Goal: Transaction & Acquisition: Download file/media

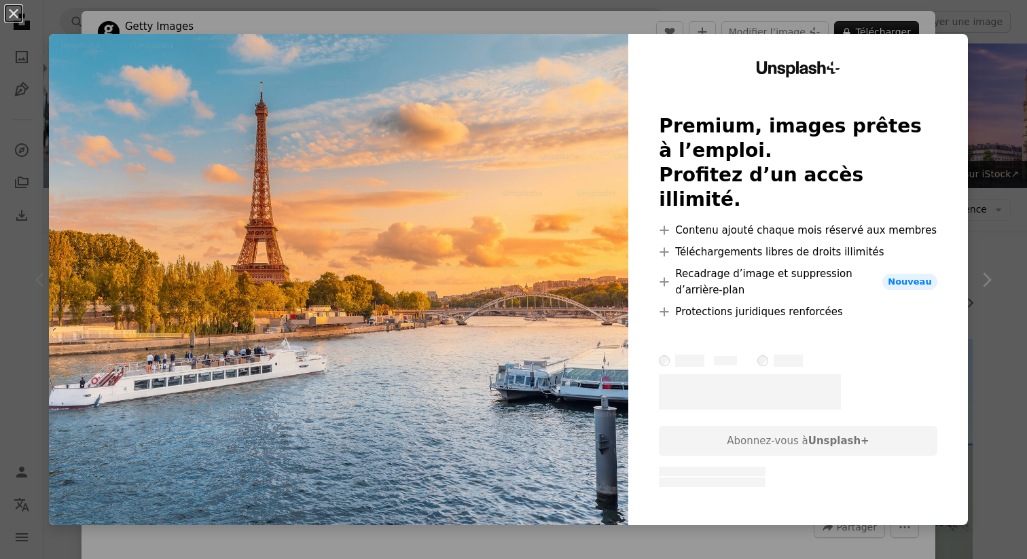
scroll to position [247, 0]
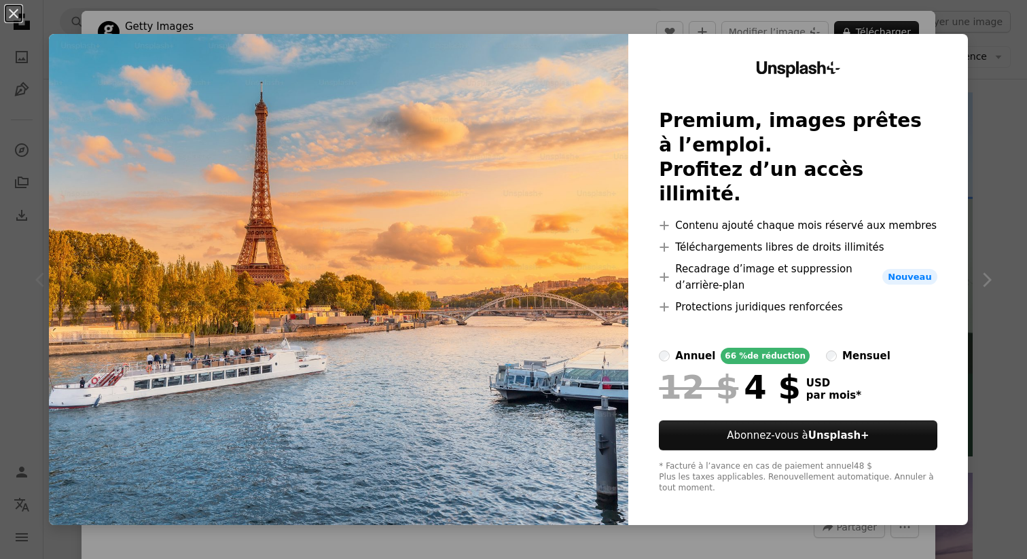
click at [1027, 138] on div "An X shape Unsplash+ Premium, images prêtes à l’emploi. Profitez d’un accès ill…" at bounding box center [513, 279] width 1027 height 559
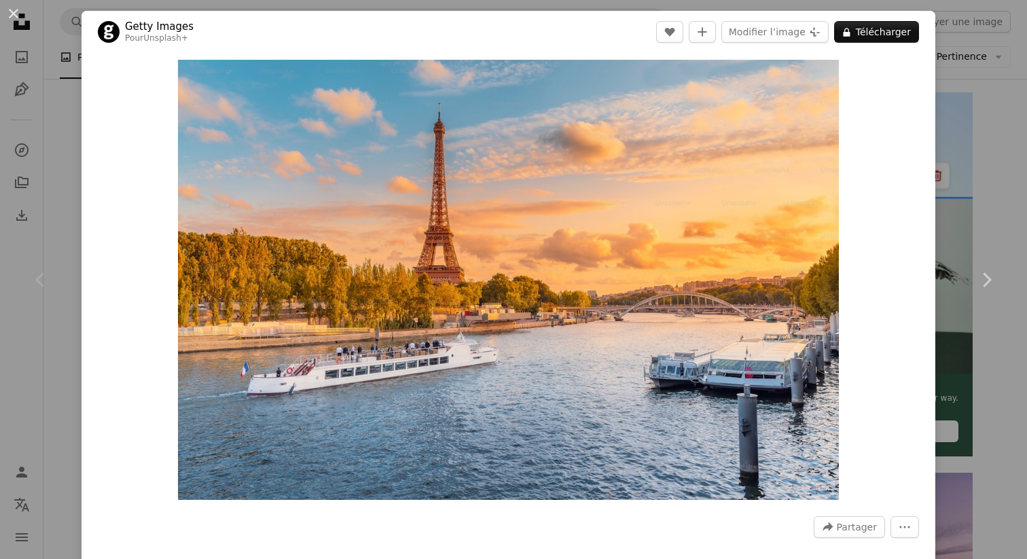
click at [1010, 89] on div "An X shape Chevron left Chevron right Getty Images Pour Unsplash+ A heart A plu…" at bounding box center [513, 279] width 1027 height 559
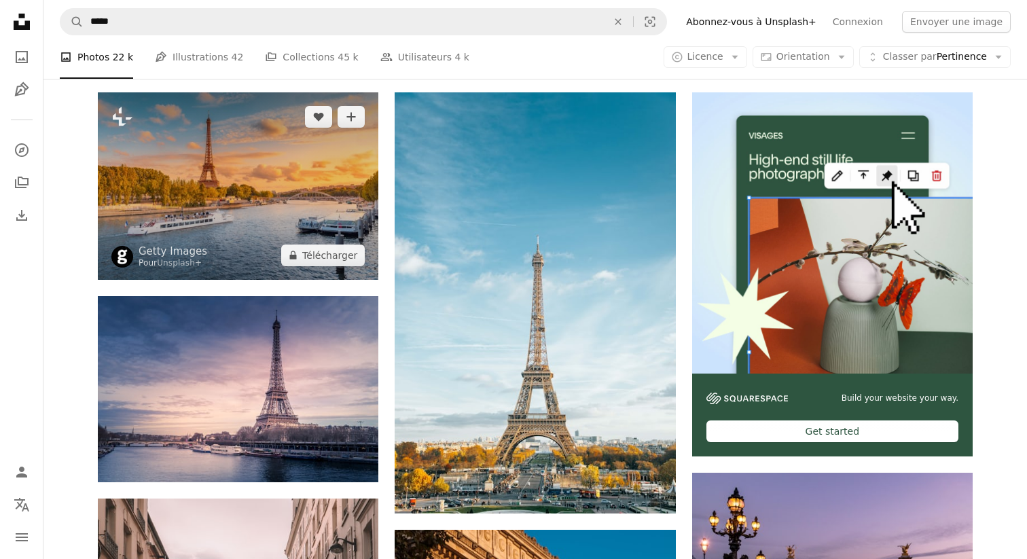
click at [271, 149] on img at bounding box center [238, 185] width 281 height 187
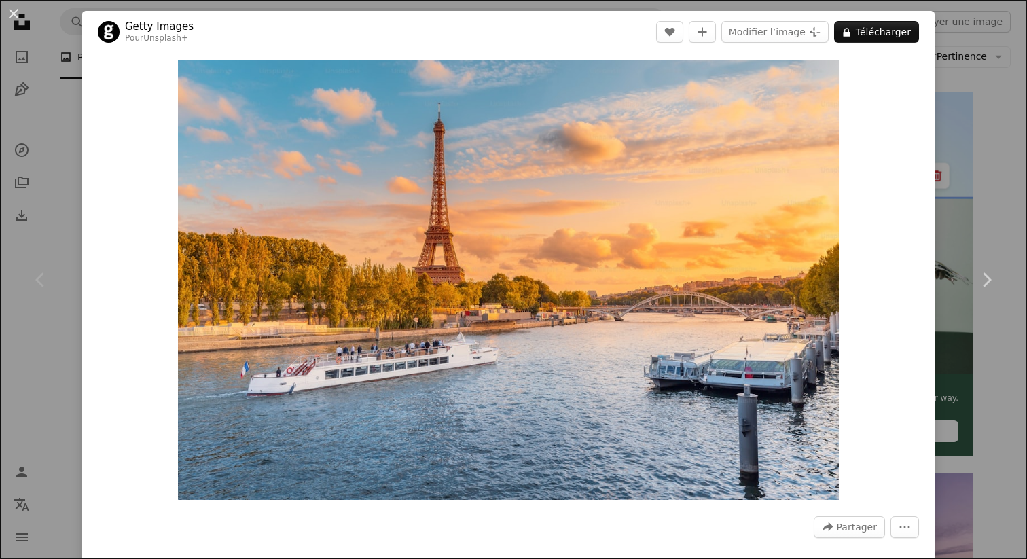
click at [999, 73] on div "An X shape Chevron left Chevron right Getty Images Pour Unsplash+ A heart A plu…" at bounding box center [513, 279] width 1027 height 559
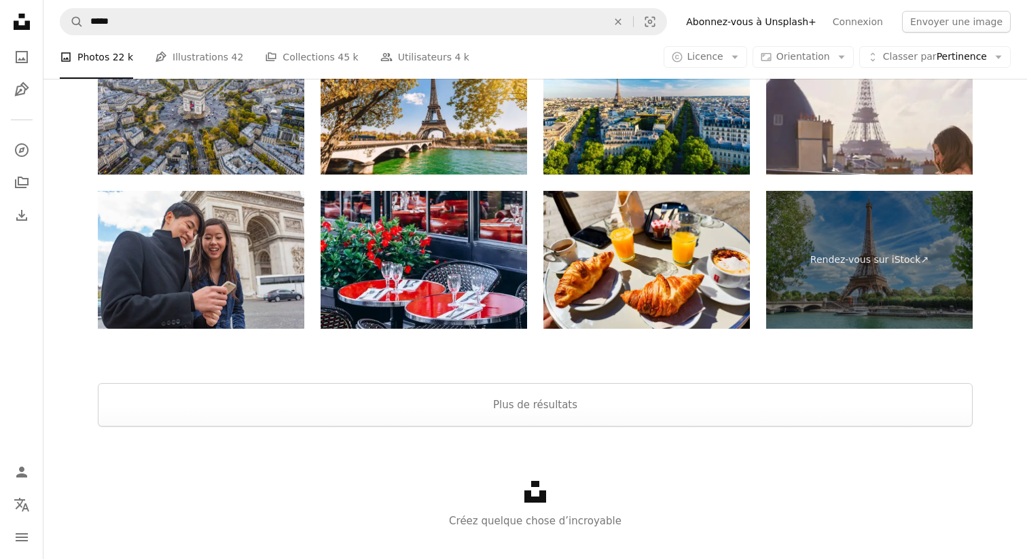
scroll to position [2927, 0]
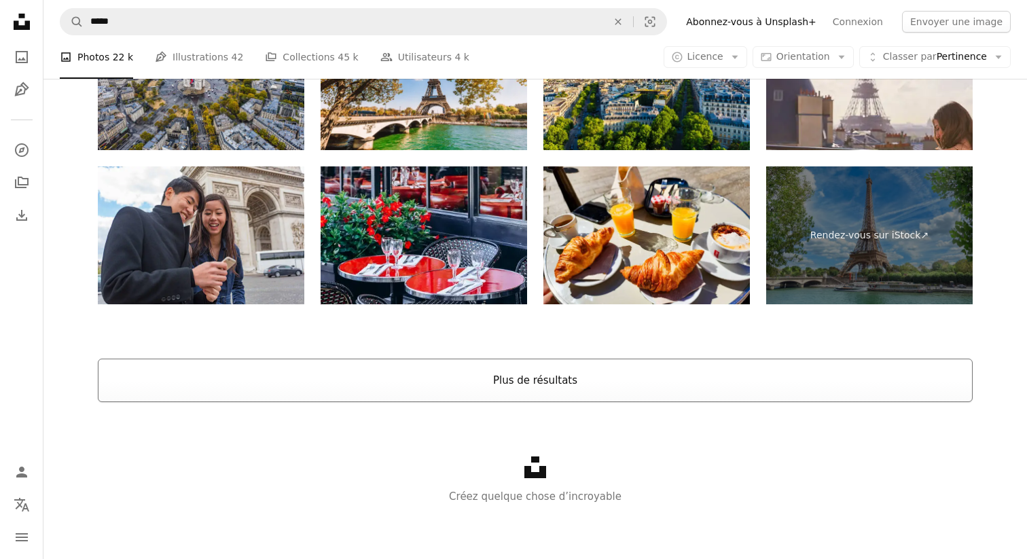
click at [528, 374] on button "Plus de résultats" at bounding box center [535, 380] width 875 height 43
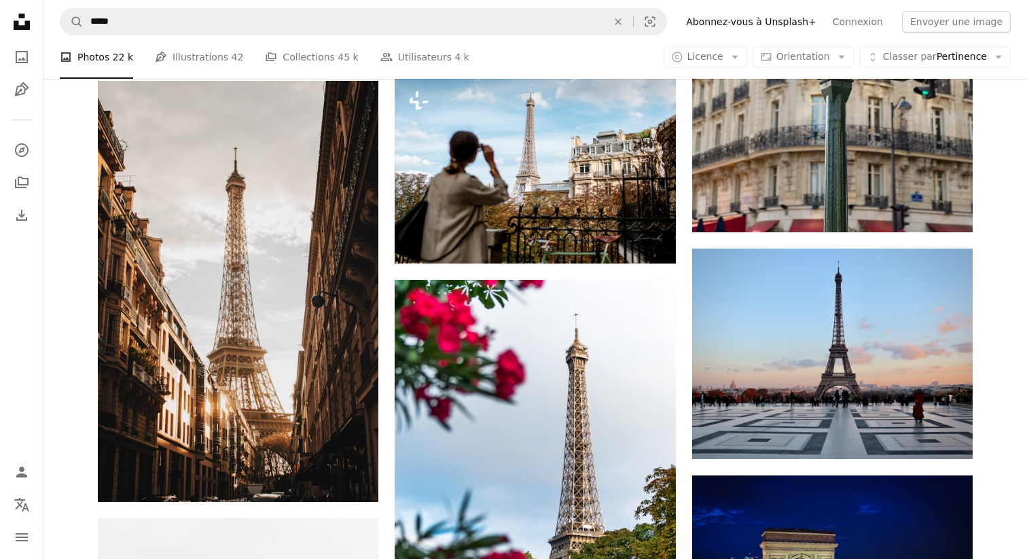
scroll to position [3714, 0]
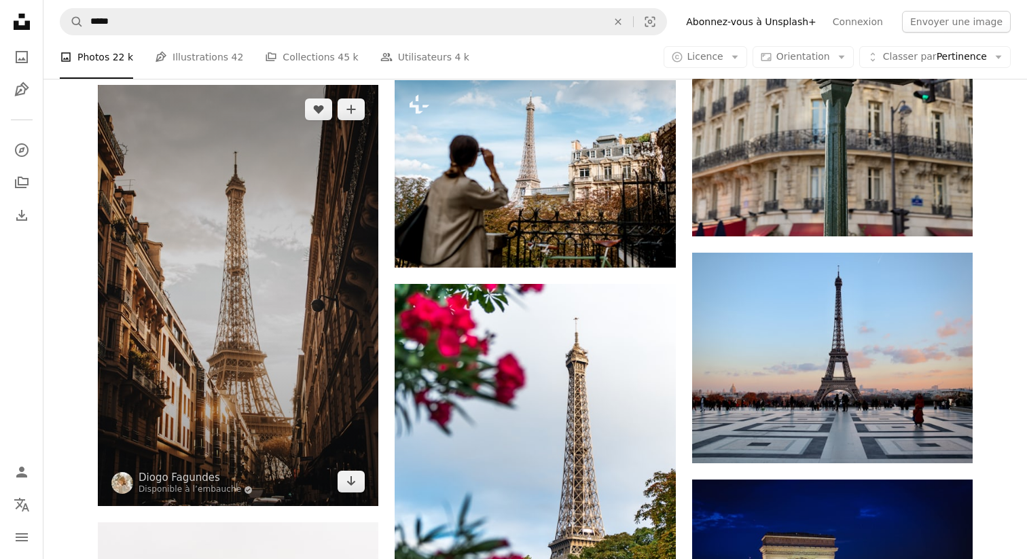
click at [228, 310] on img at bounding box center [238, 295] width 281 height 421
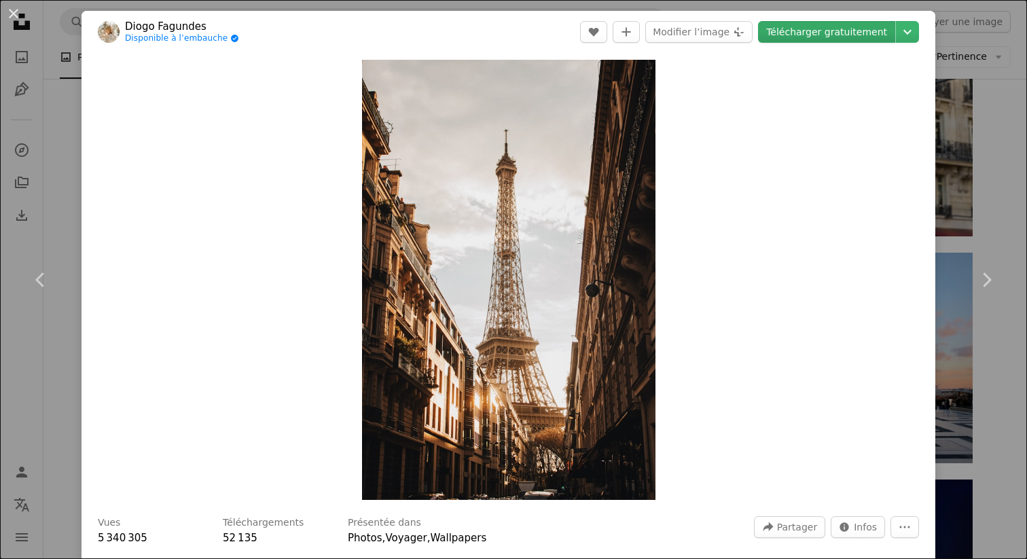
click at [839, 35] on link "Télécharger gratuitement" at bounding box center [826, 32] width 137 height 22
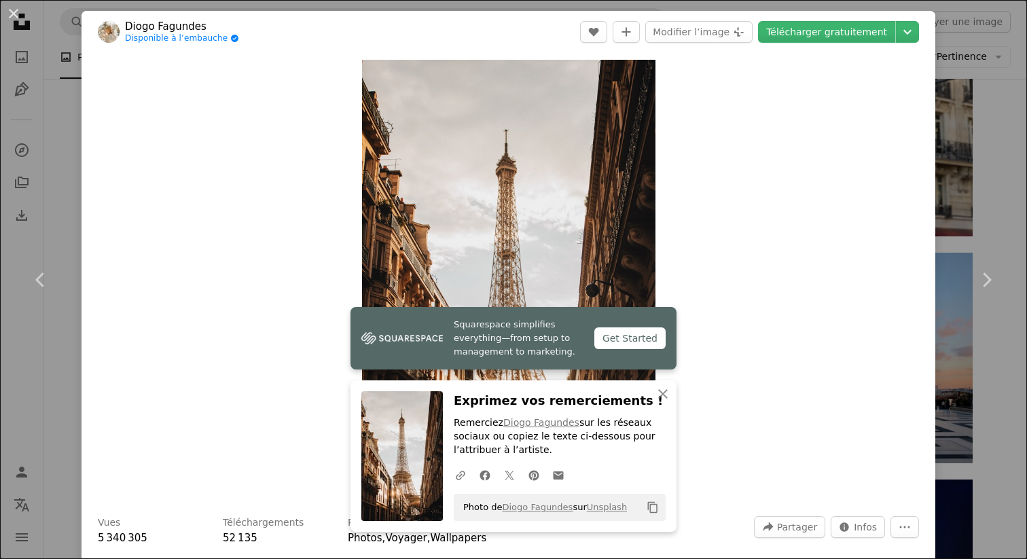
click at [799, 399] on div "Zoom in" at bounding box center [509, 280] width 854 height 454
click at [992, 56] on div "An X shape Chevron left Chevron right Squarespace simplifies everything—from se…" at bounding box center [513, 279] width 1027 height 559
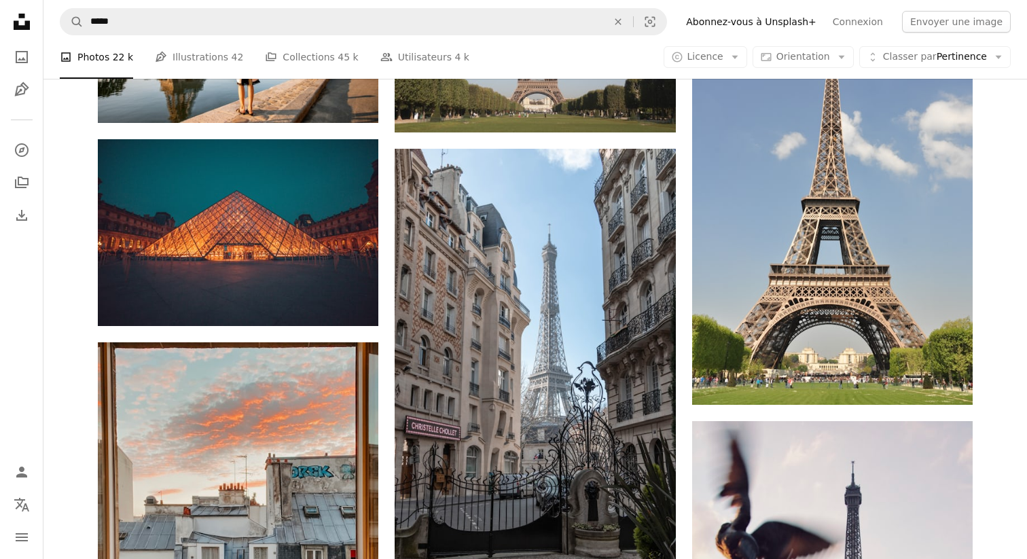
scroll to position [7503, 0]
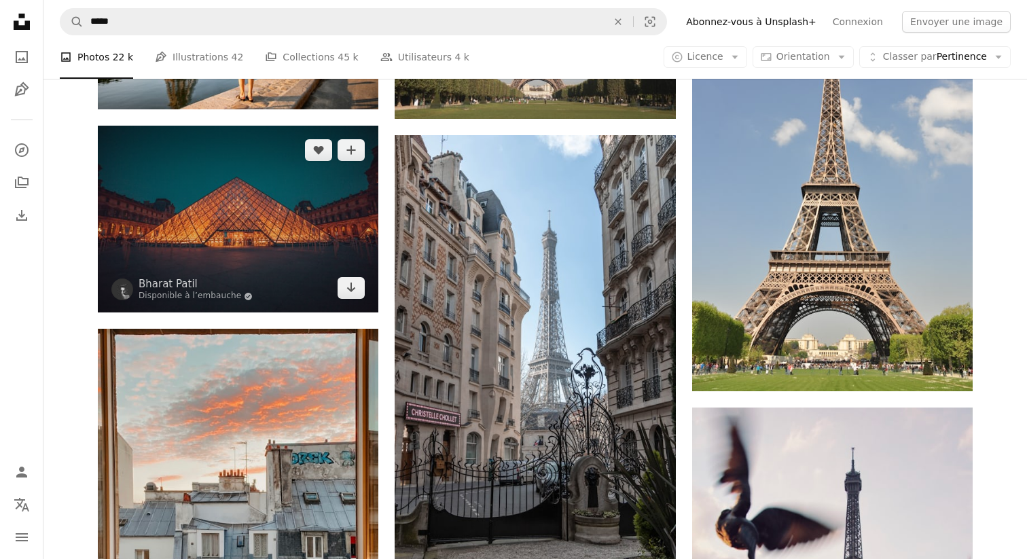
click at [288, 213] on img at bounding box center [238, 219] width 281 height 187
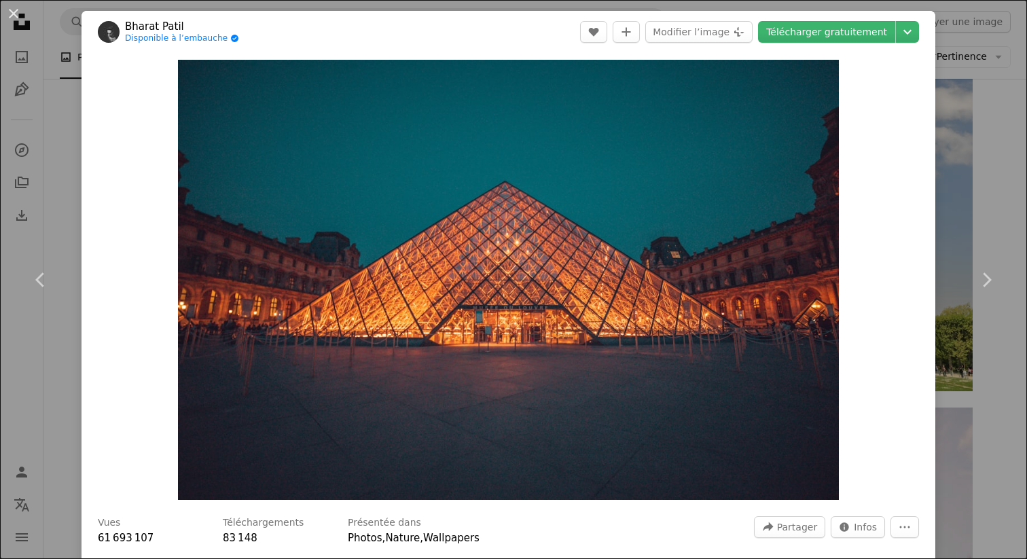
click at [979, 145] on div "An X shape Chevron left Chevron right [PERSON_NAME] Disponible à l’embauche A c…" at bounding box center [513, 279] width 1027 height 559
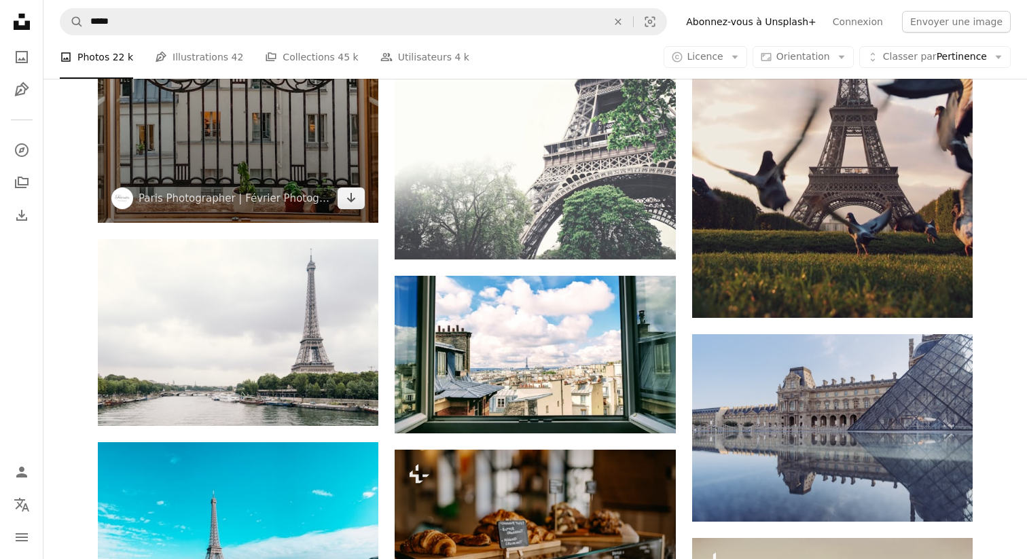
scroll to position [7997, 0]
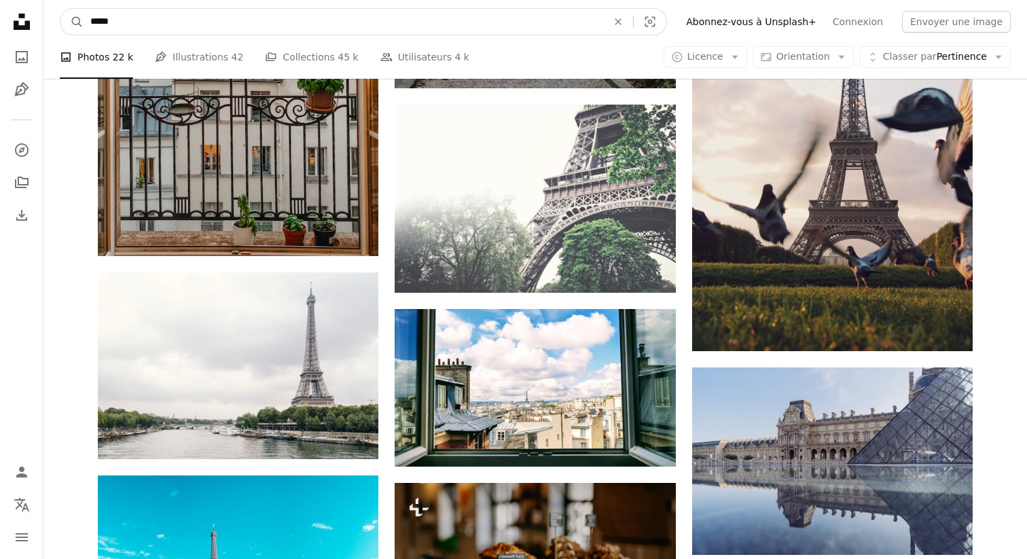
click at [143, 22] on input "*****" at bounding box center [344, 22] width 520 height 26
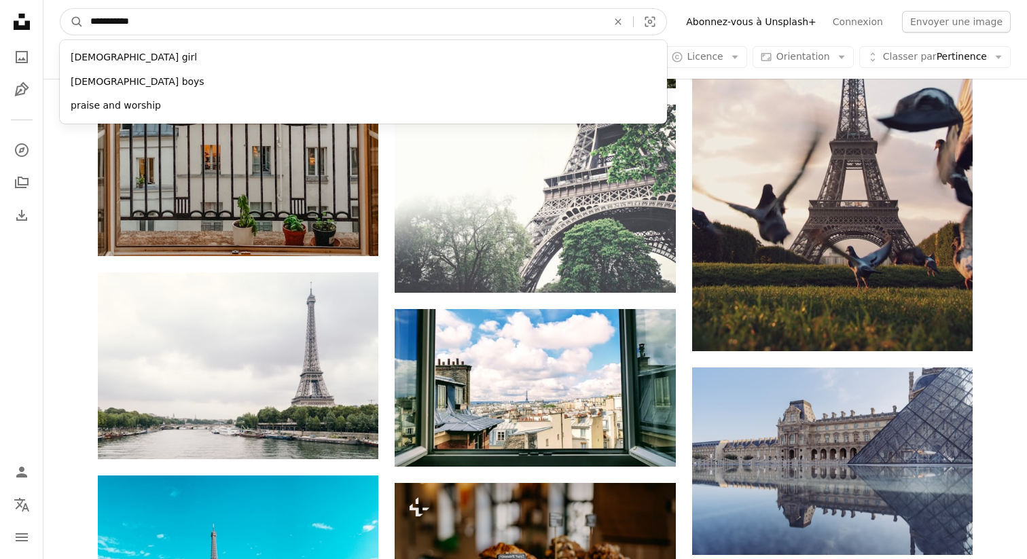
type input "**********"
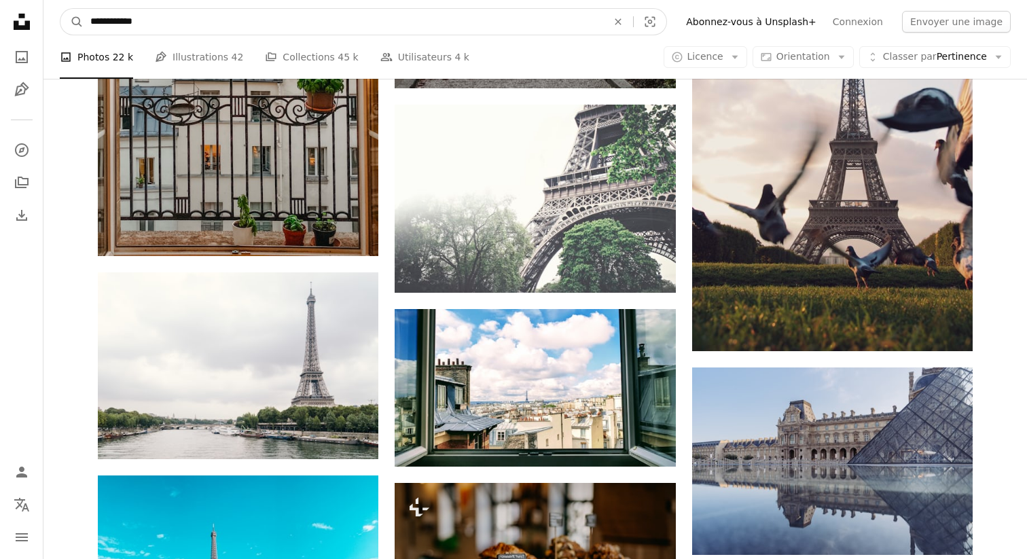
click button "A magnifying glass" at bounding box center [71, 22] width 23 height 26
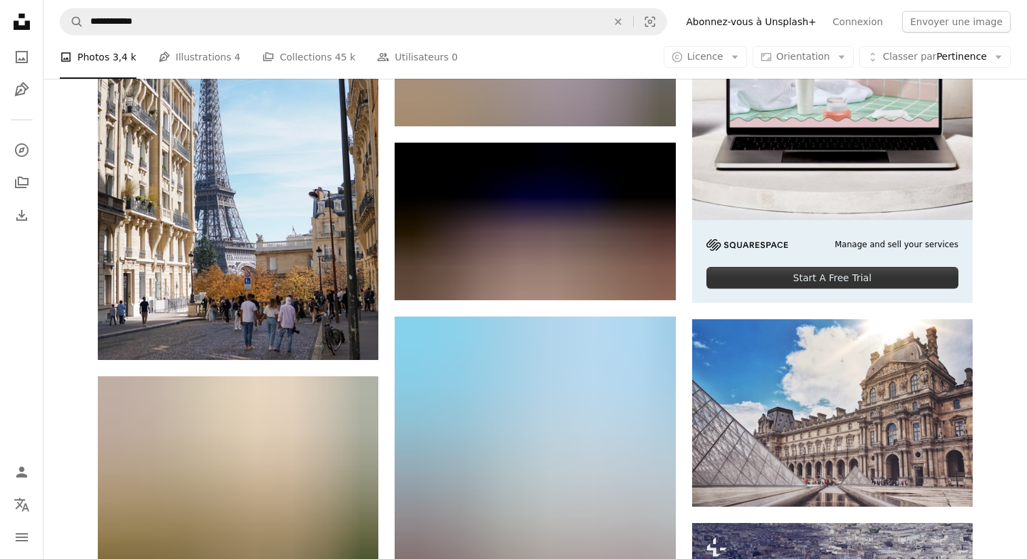
scroll to position [401, 0]
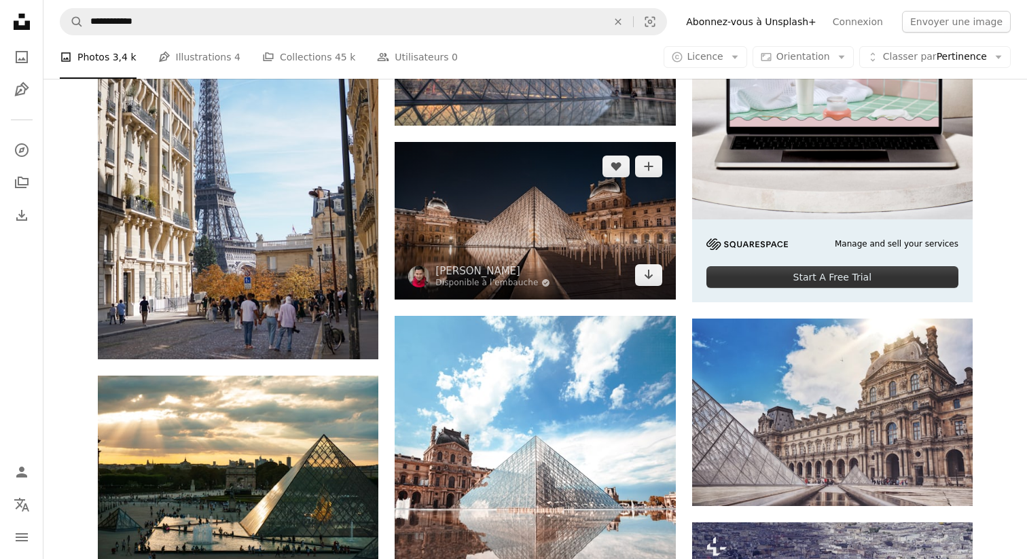
click at [552, 225] on img at bounding box center [535, 221] width 281 height 158
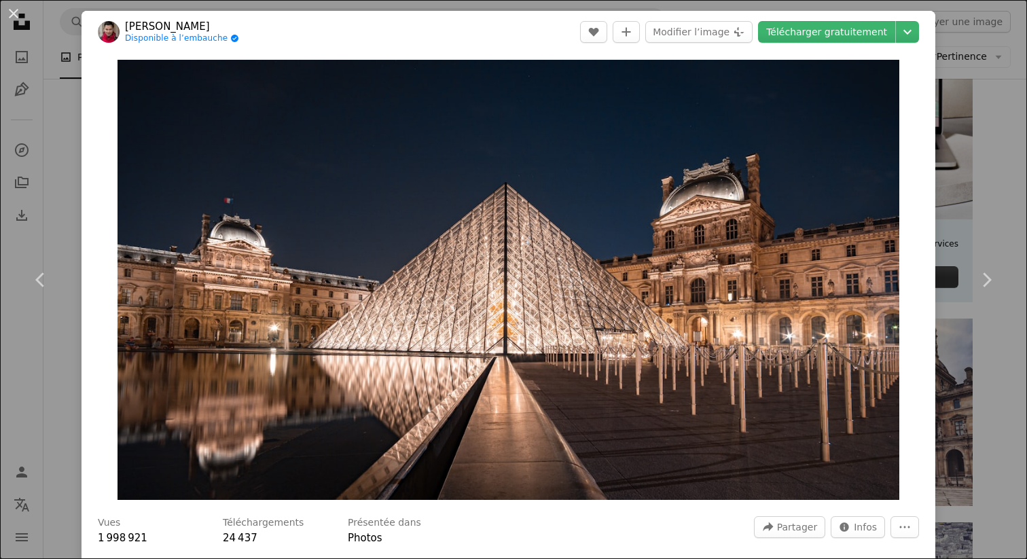
click at [926, 196] on div "Zoom in" at bounding box center [509, 280] width 854 height 454
click at [999, 113] on div "An X shape Chevron left Chevron right [PERSON_NAME] Disponible à l’embauche A c…" at bounding box center [513, 279] width 1027 height 559
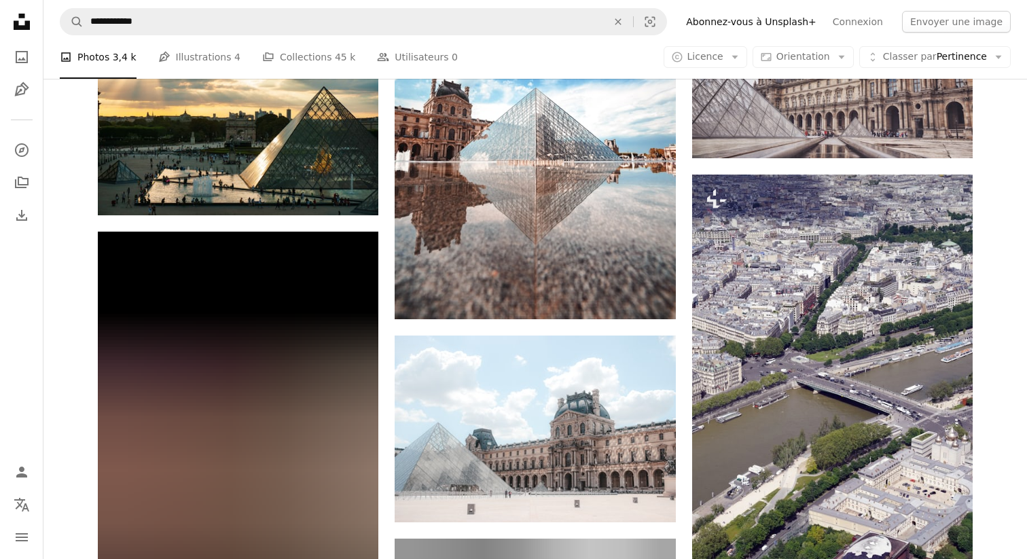
scroll to position [784, 0]
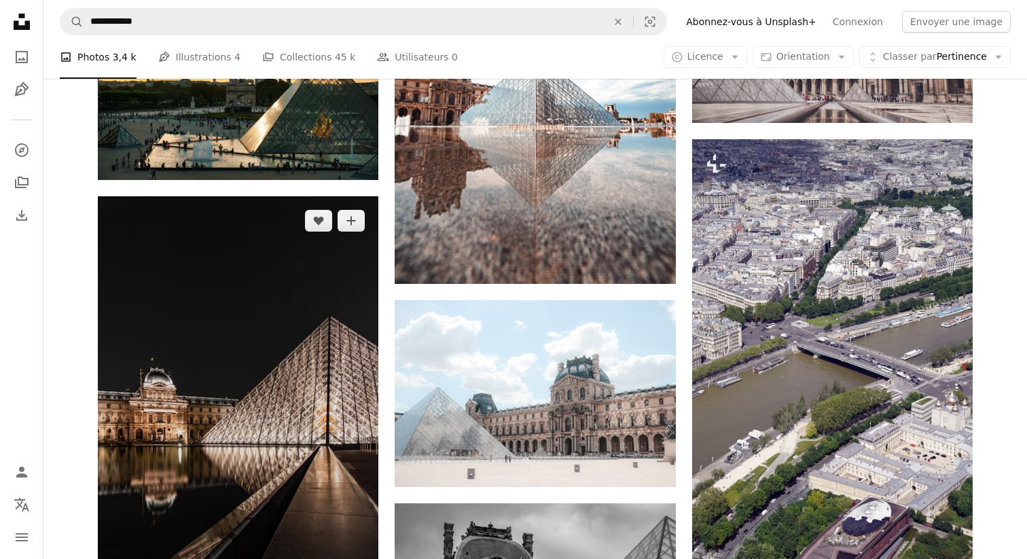
click at [266, 336] on img at bounding box center [238, 406] width 281 height 421
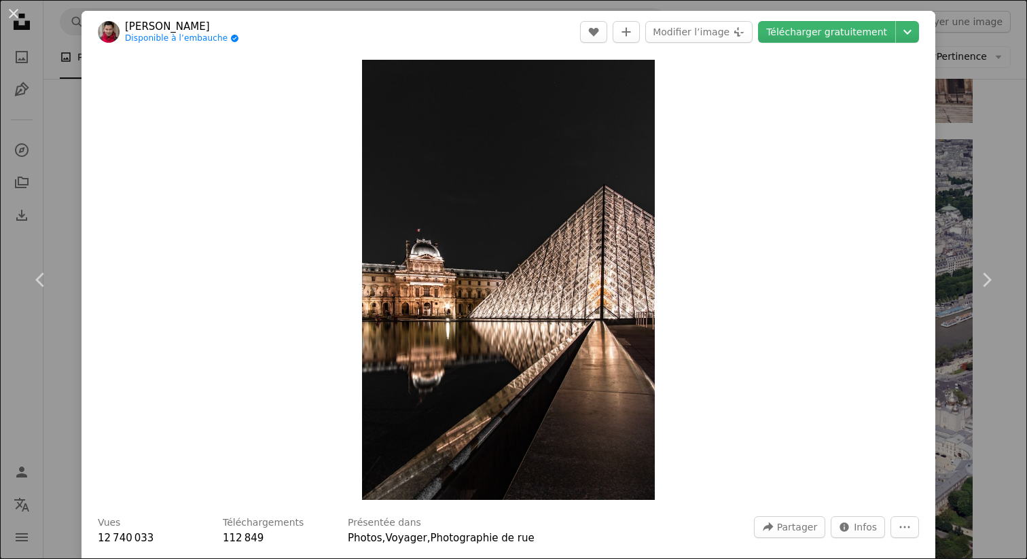
click at [1013, 138] on div "An X shape Chevron left Chevron right [PERSON_NAME] Disponible à l’embauche A c…" at bounding box center [513, 279] width 1027 height 559
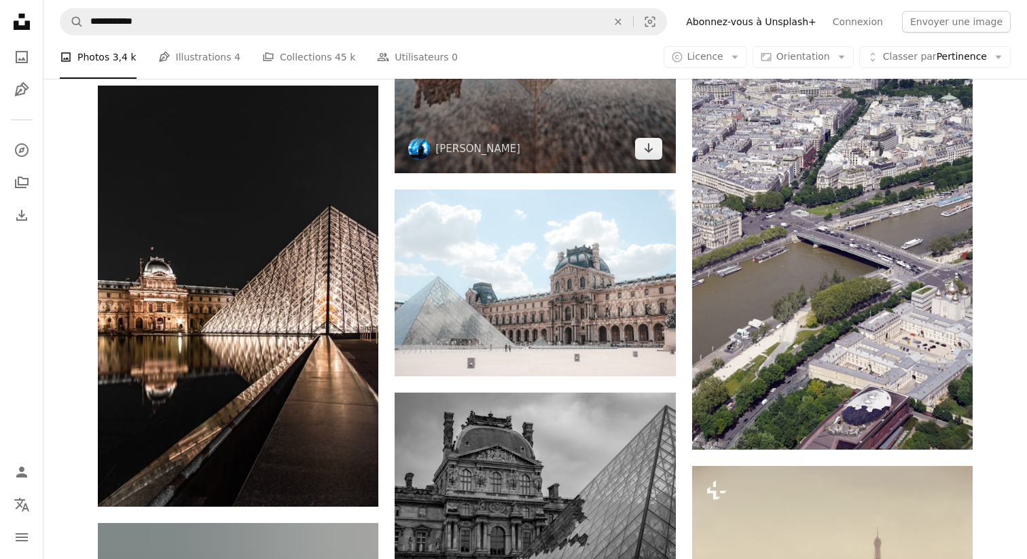
scroll to position [898, 0]
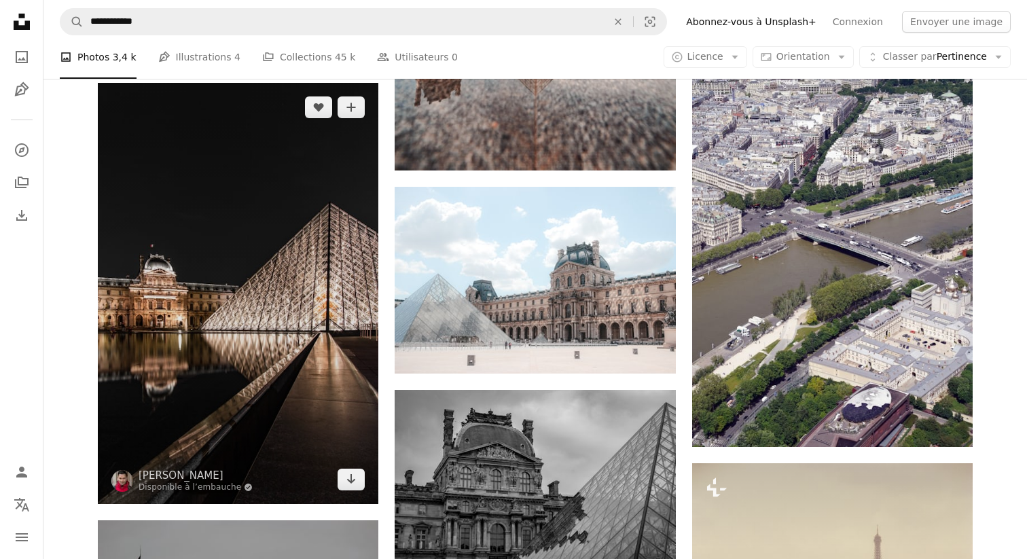
click at [280, 270] on img at bounding box center [238, 293] width 281 height 421
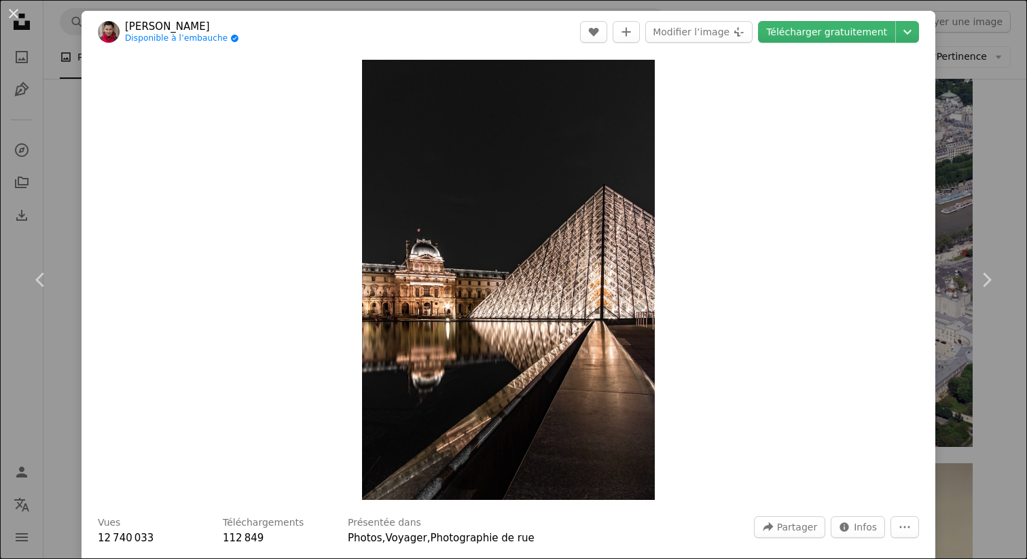
click at [957, 109] on div "An X shape Chevron left Chevron right [PERSON_NAME] Disponible à l’embauche A c…" at bounding box center [513, 279] width 1027 height 559
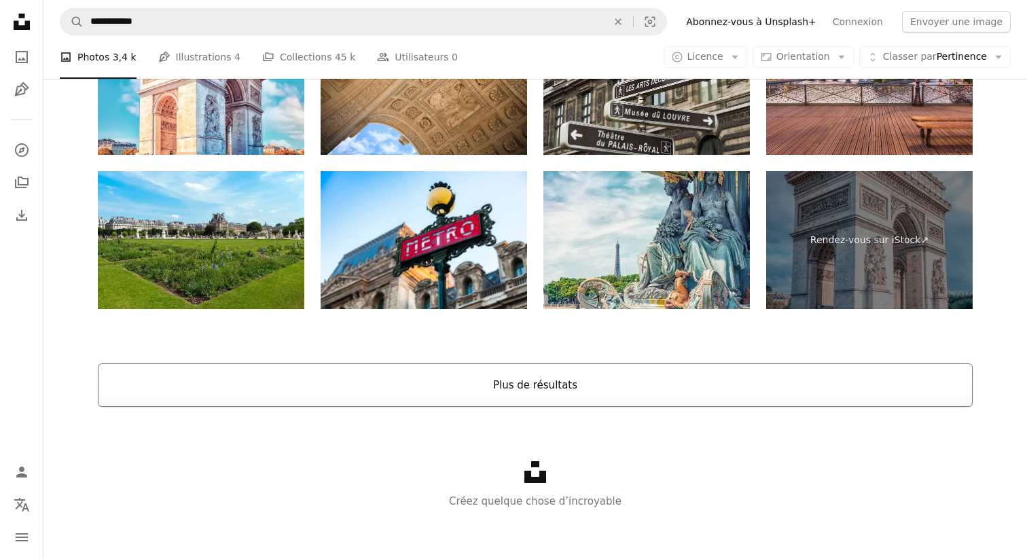
click at [610, 386] on button "Plus de résultats" at bounding box center [535, 385] width 875 height 43
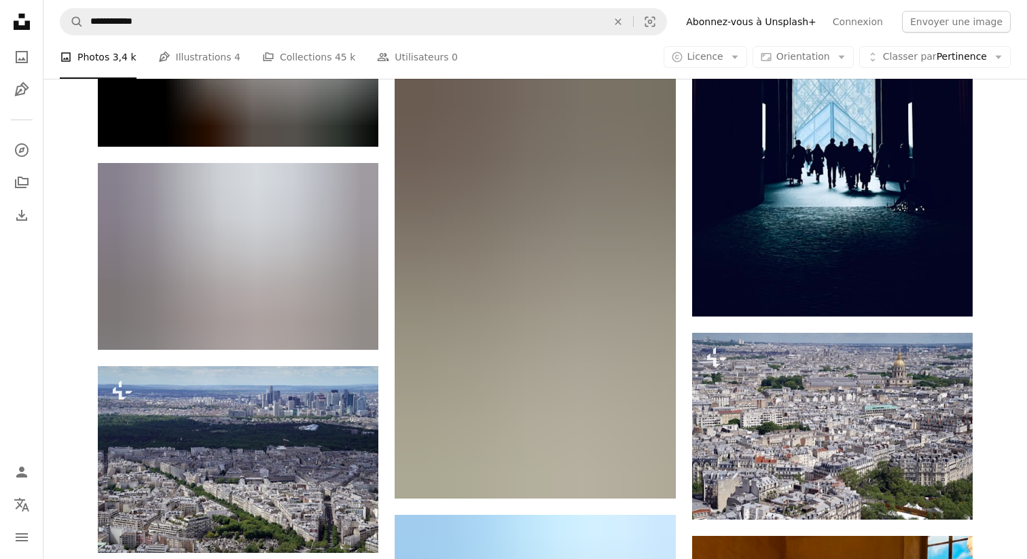
scroll to position [9128, 0]
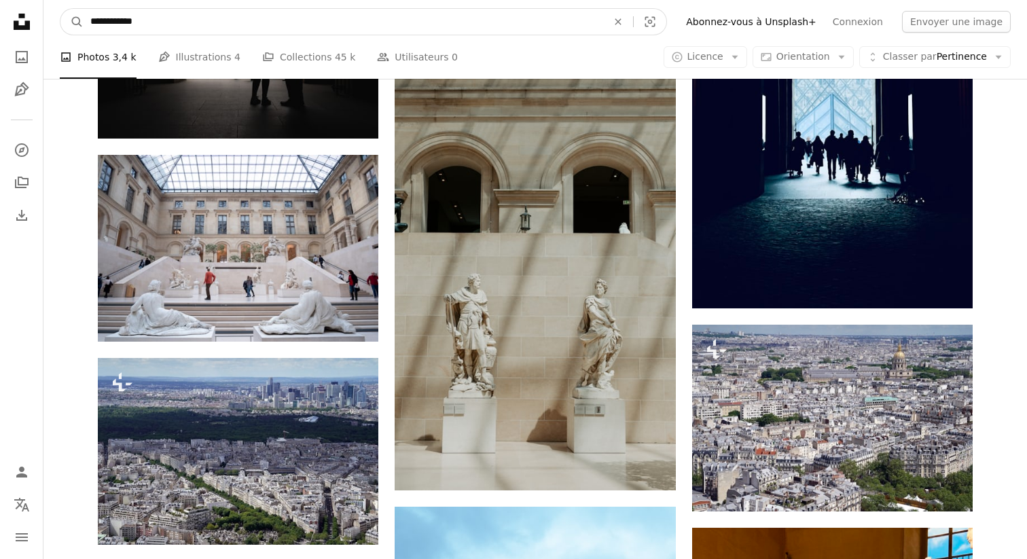
drag, startPoint x: 147, startPoint y: 22, endPoint x: 32, endPoint y: 22, distance: 115.5
paste input "******"
type input "**********"
click button "A magnifying glass" at bounding box center [71, 22] width 23 height 26
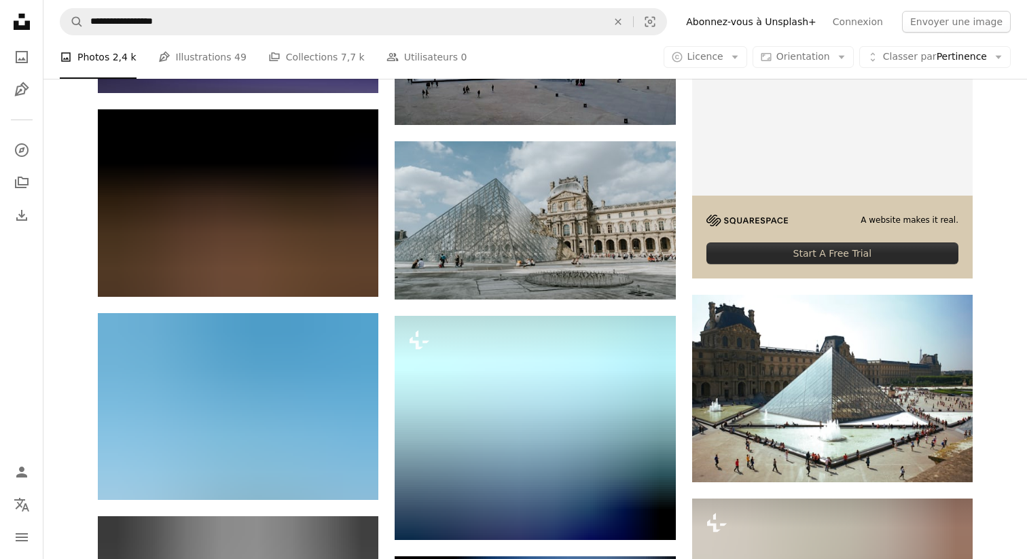
scroll to position [426, 0]
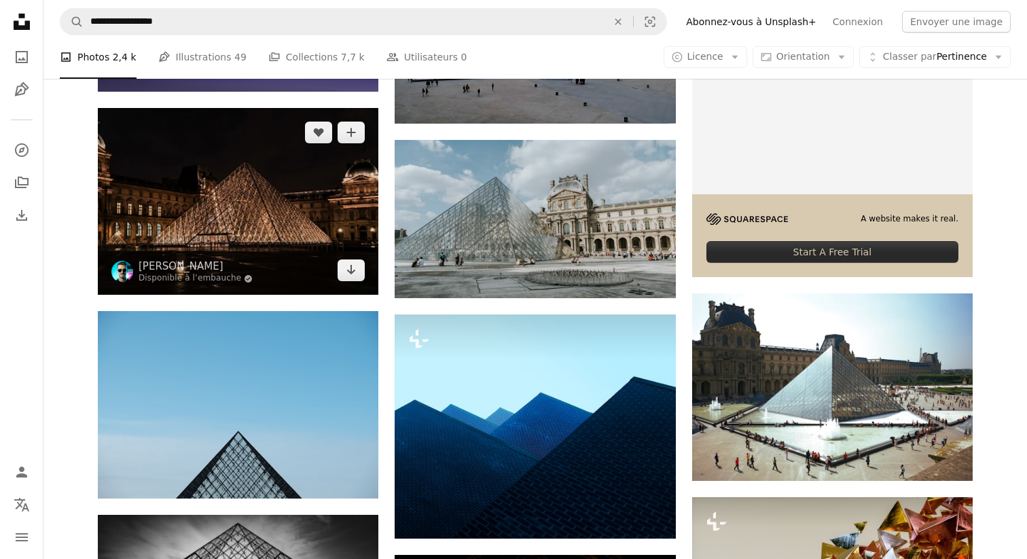
click at [296, 209] on img at bounding box center [238, 201] width 281 height 187
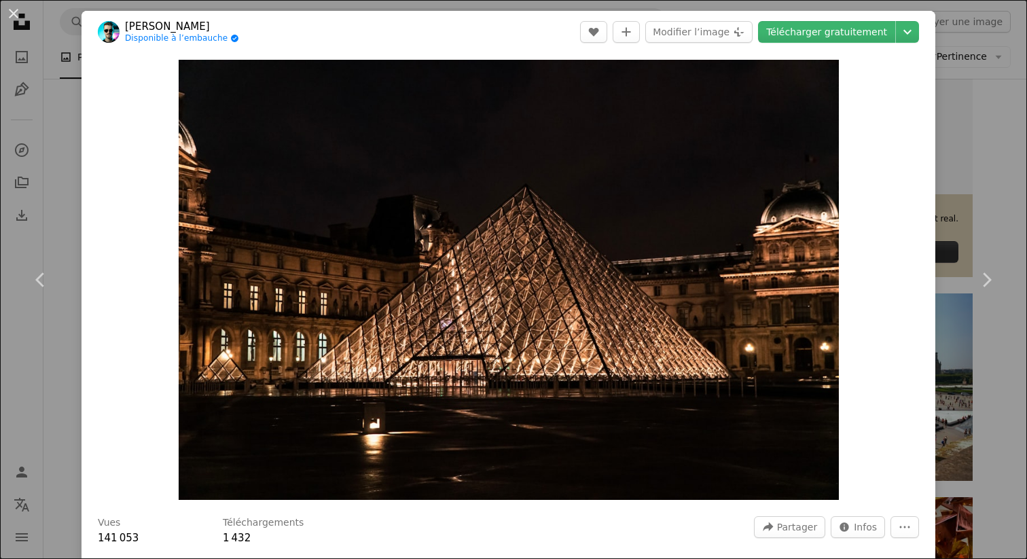
click at [982, 176] on div "An X shape Chevron left Chevron right [PERSON_NAME] Nvs Disponible à l’embauche…" at bounding box center [513, 279] width 1027 height 559
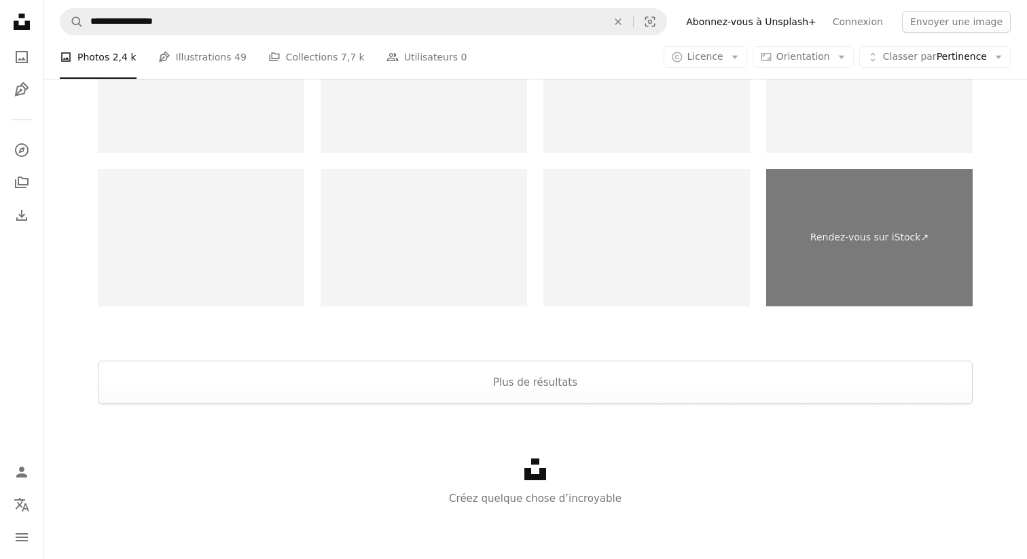
scroll to position [2368, 0]
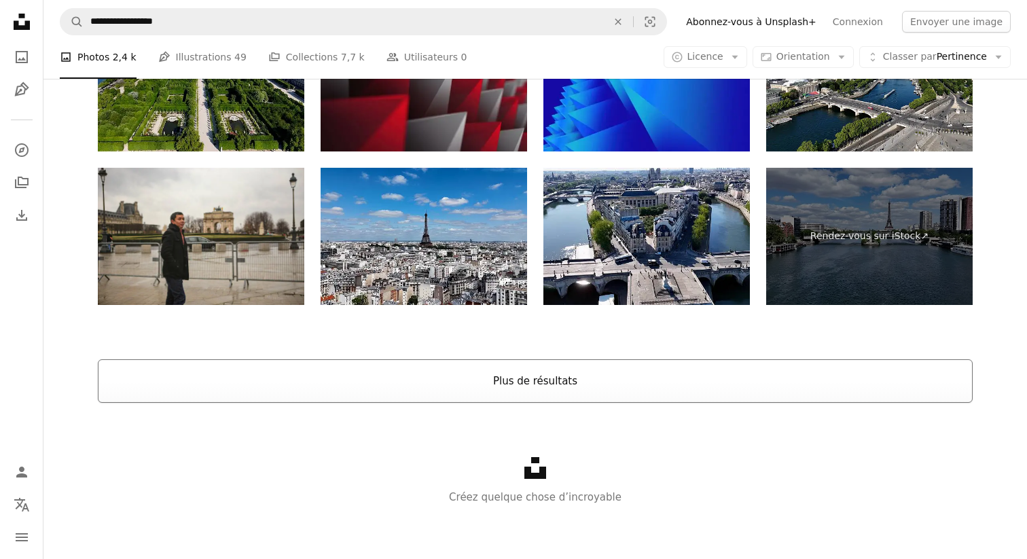
click at [541, 385] on button "Plus de résultats" at bounding box center [535, 380] width 875 height 43
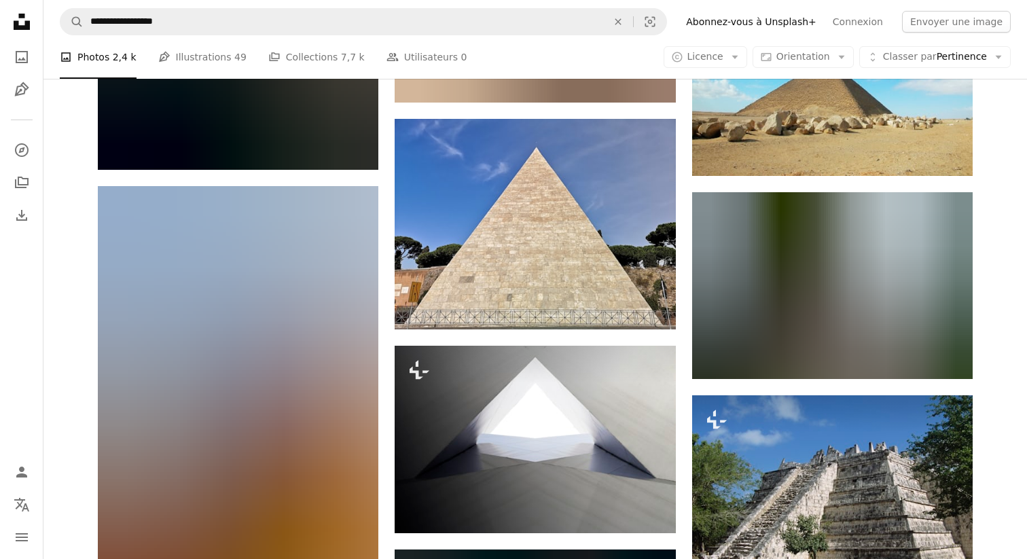
scroll to position [6965, 0]
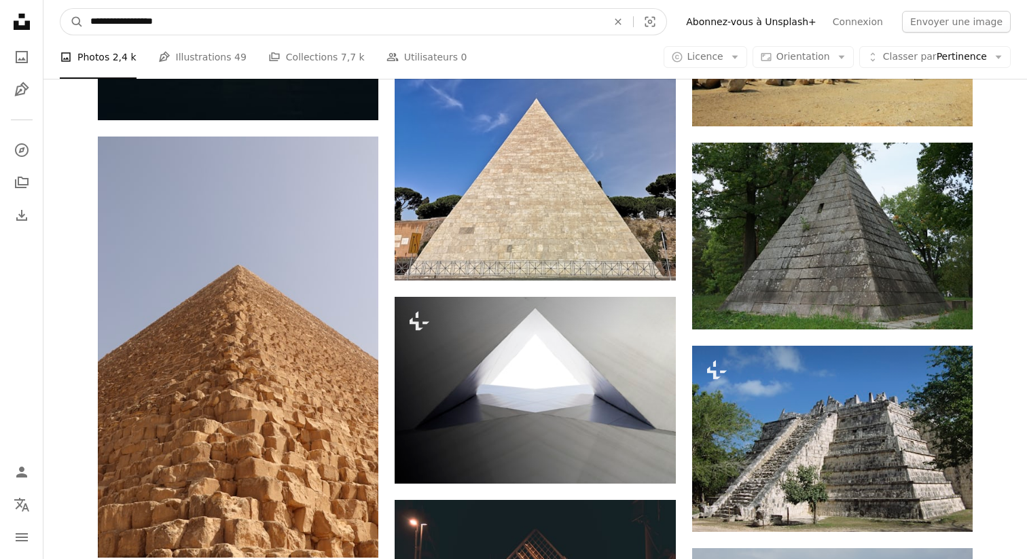
drag, startPoint x: 190, startPoint y: 18, endPoint x: 54, endPoint y: 8, distance: 135.6
click at [54, 8] on nav "**********" at bounding box center [535, 21] width 984 height 43
type input "****"
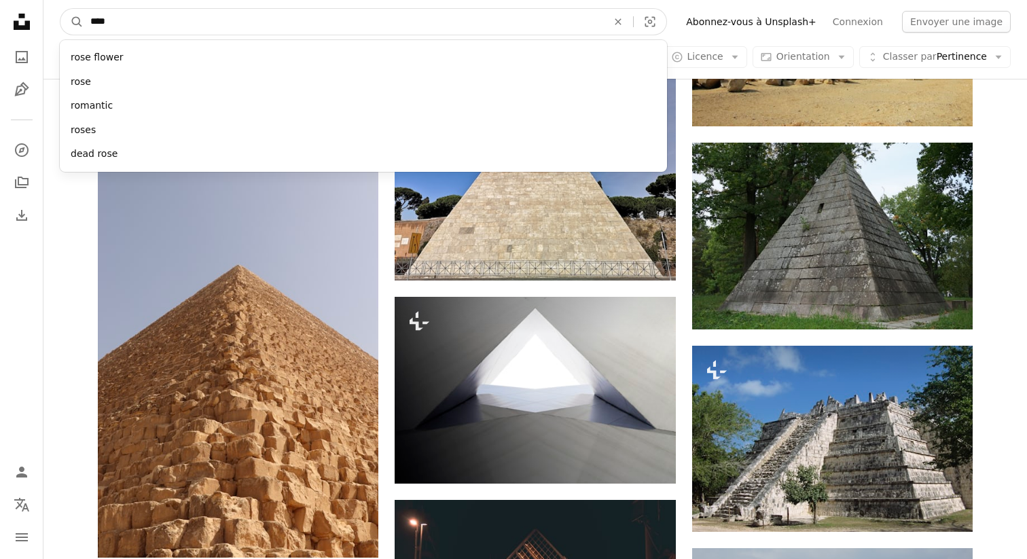
click button "A magnifying glass" at bounding box center [71, 22] width 23 height 26
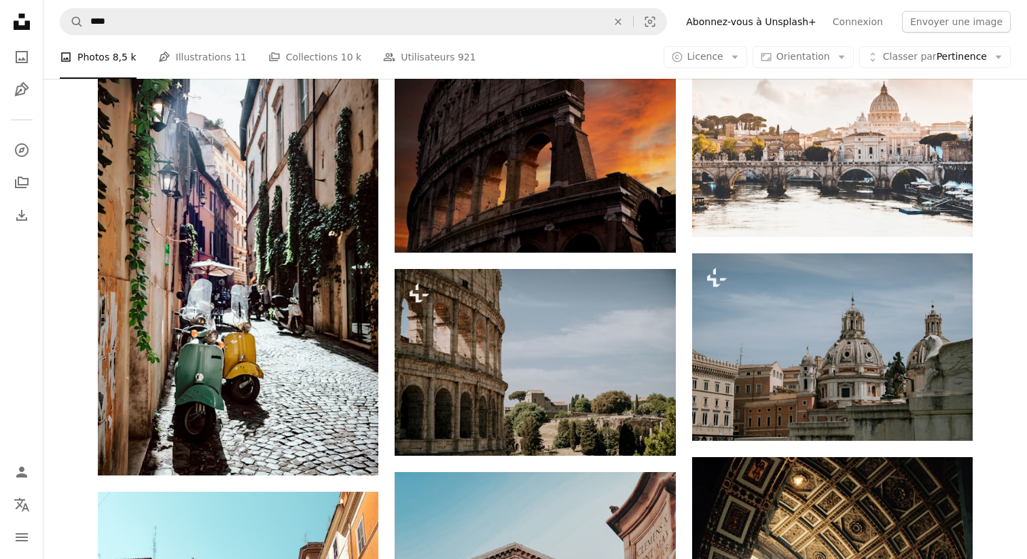
scroll to position [1231, 0]
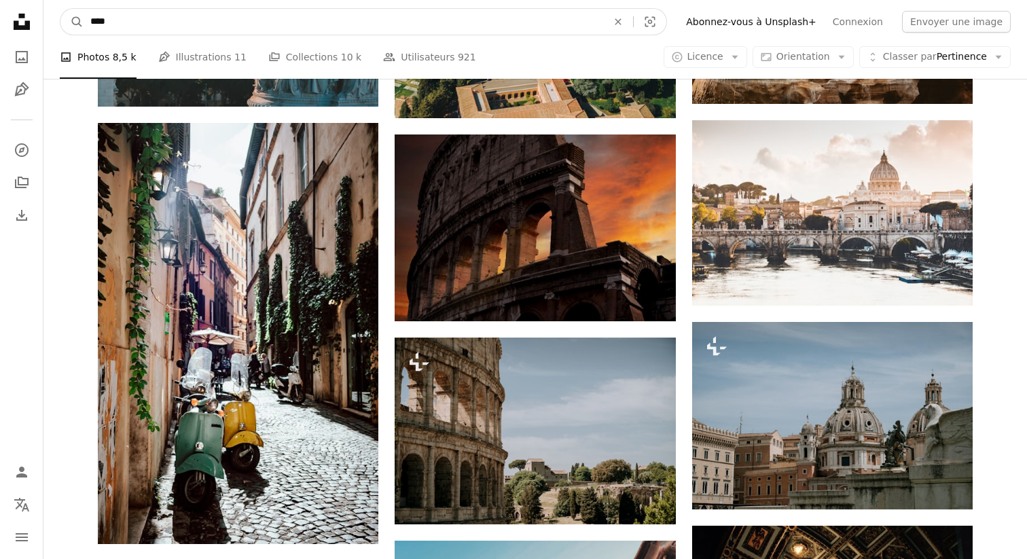
drag, startPoint x: 135, startPoint y: 24, endPoint x: 39, endPoint y: 24, distance: 96.5
click at [39, 24] on div "Unsplash logo Accueil Unsplash A photo Pen Tool A compass A stack of folders Do…" at bounding box center [513, 298] width 1027 height 3058
paste input "**********"
type input "**********"
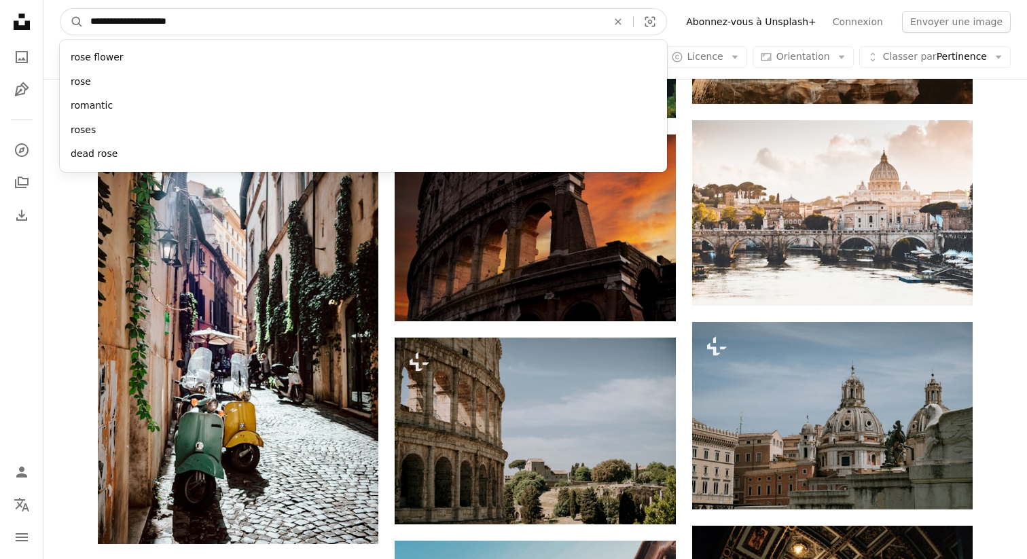
click button "A magnifying glass" at bounding box center [71, 22] width 23 height 26
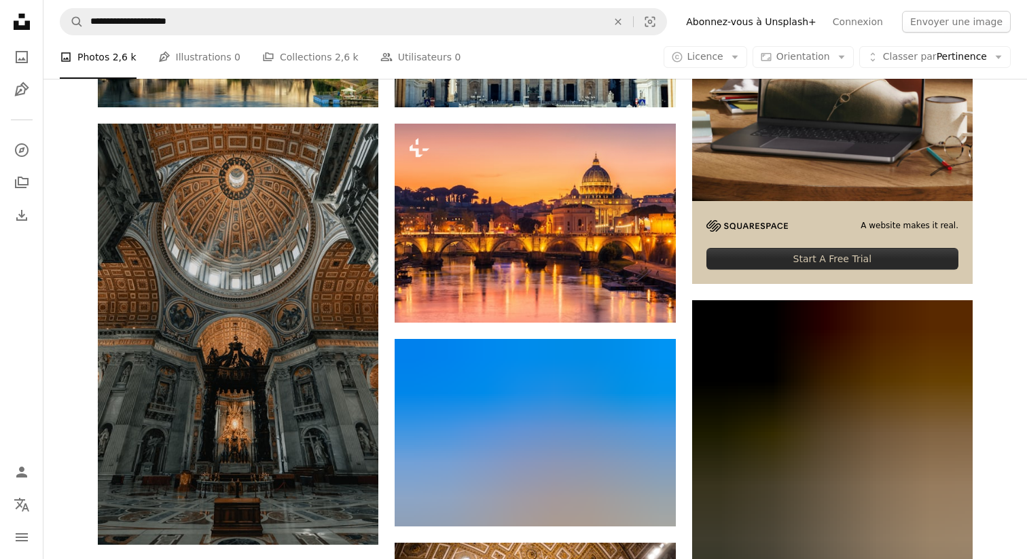
scroll to position [420, 0]
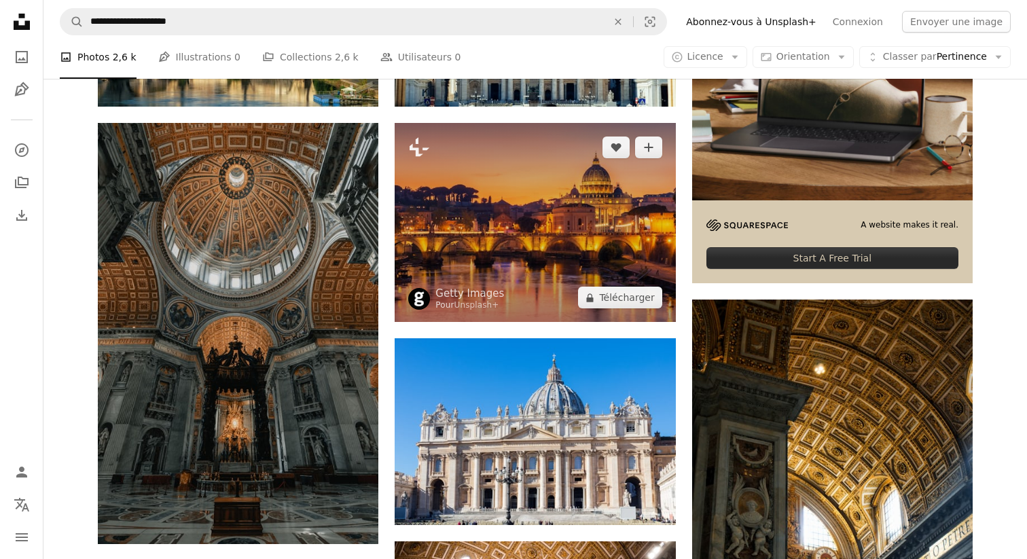
click at [510, 213] on img at bounding box center [535, 222] width 281 height 199
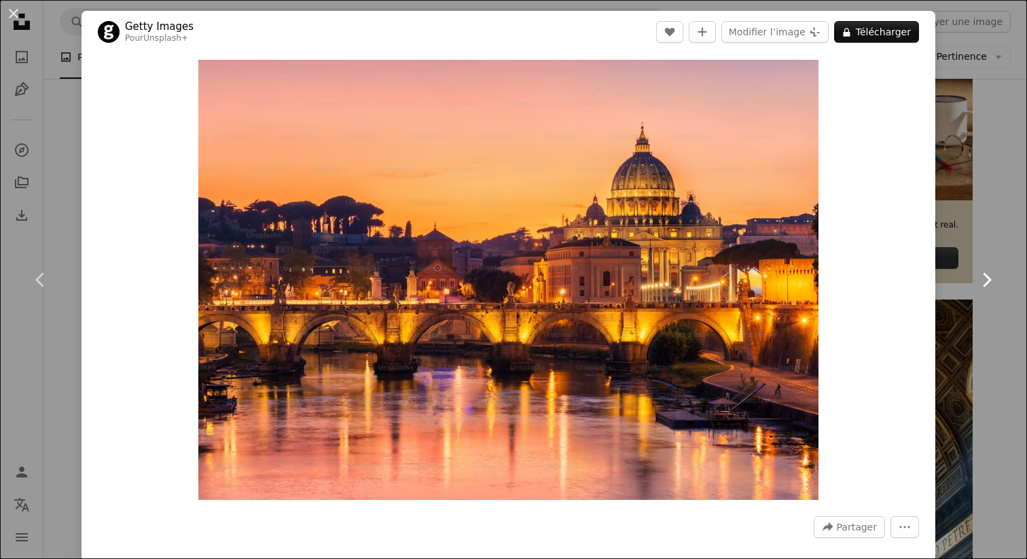
click at [1014, 246] on link "Chevron right" at bounding box center [987, 280] width 82 height 130
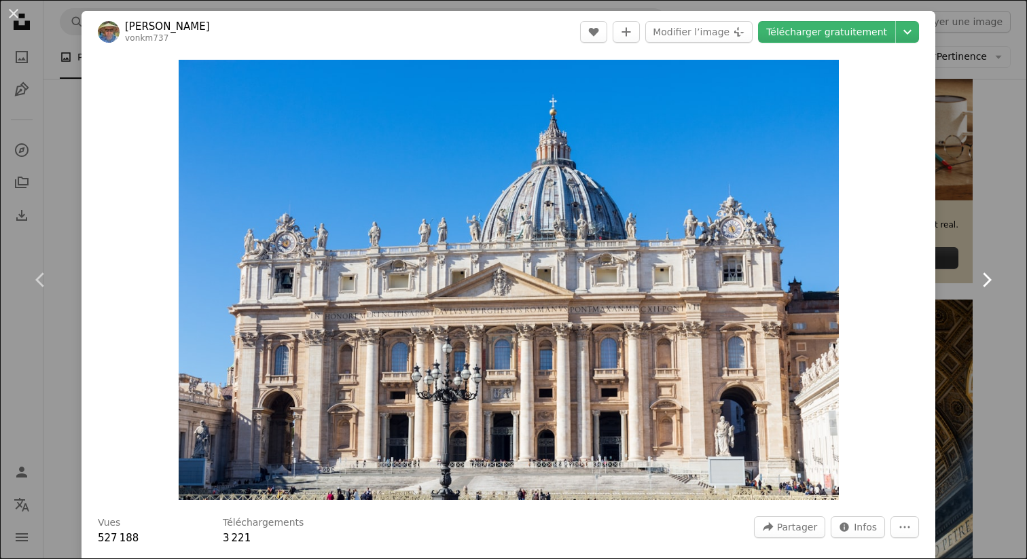
click at [949, 239] on link "Chevron right" at bounding box center [987, 280] width 82 height 130
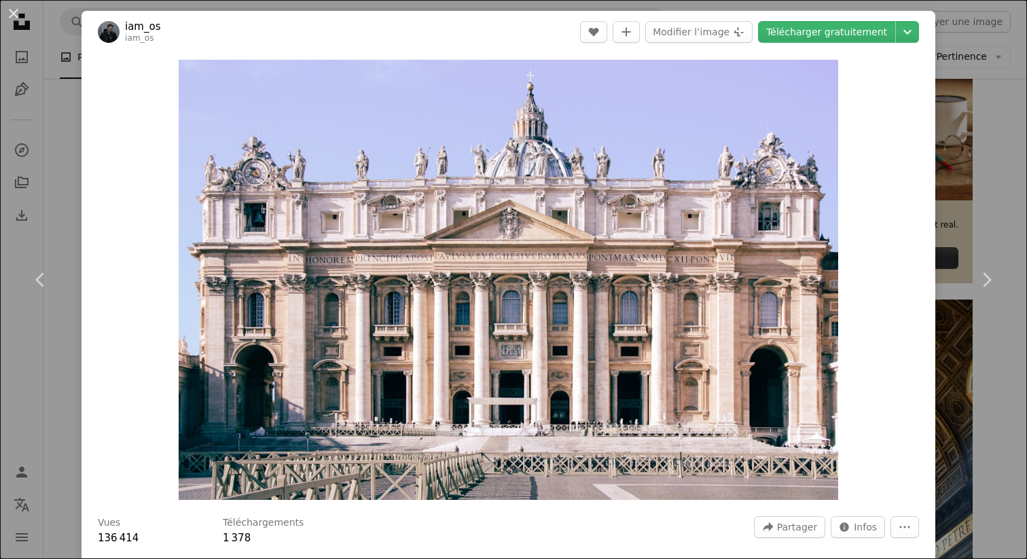
click at [1023, 200] on div "An X shape Chevron left Chevron right iam_os iam_os A heart A plus sign Modifie…" at bounding box center [513, 279] width 1027 height 559
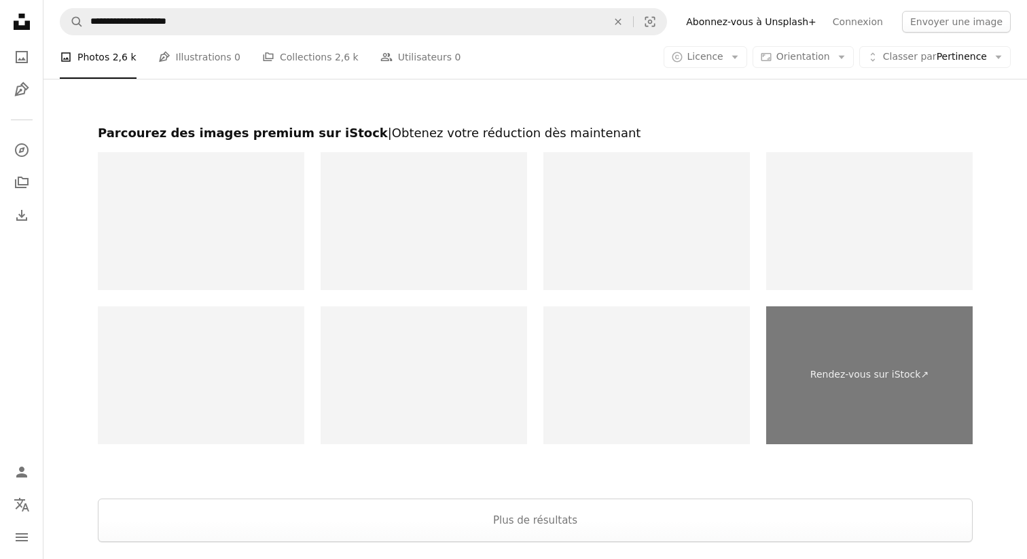
scroll to position [2411, 0]
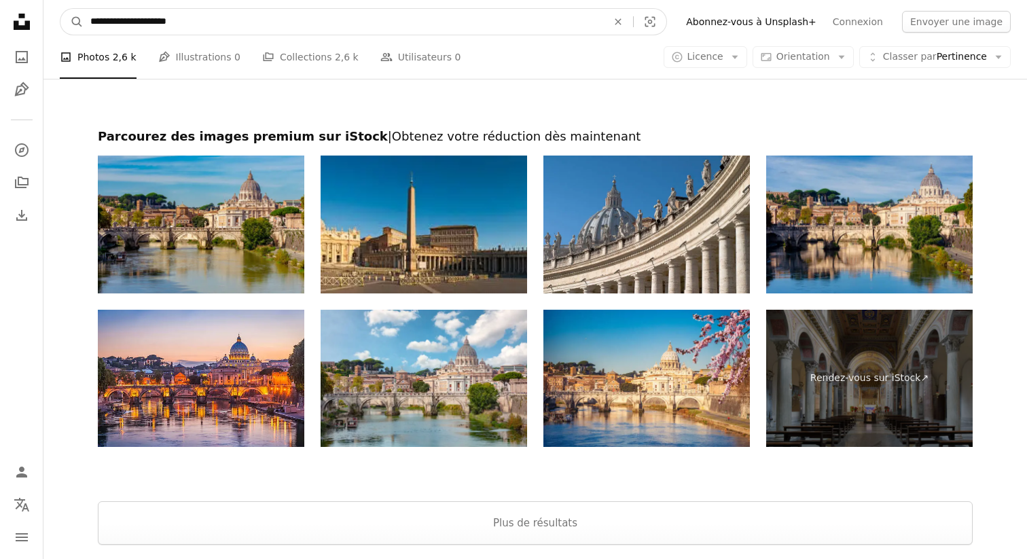
drag, startPoint x: 217, startPoint y: 19, endPoint x: 0, endPoint y: 18, distance: 217.5
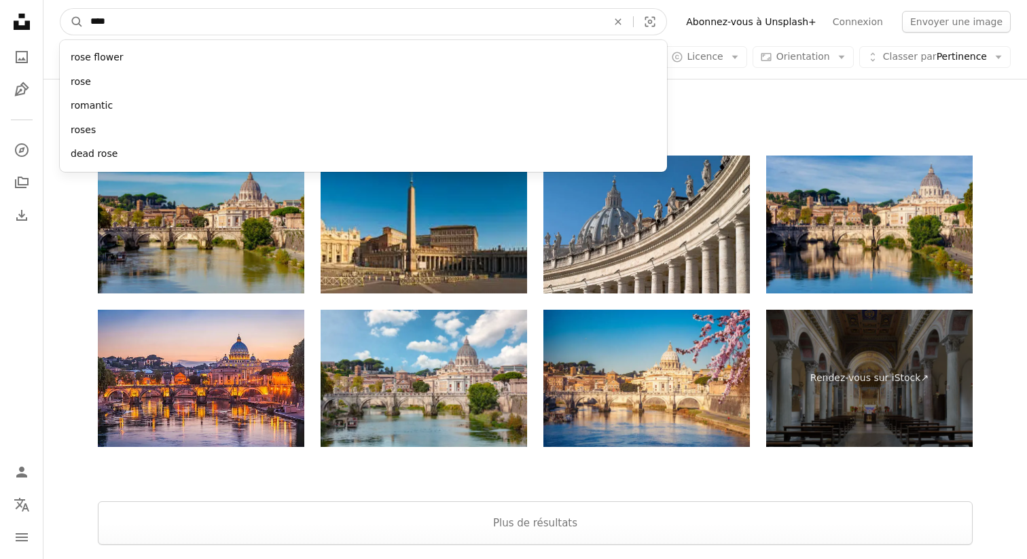
type input "****"
click at [60, 9] on button "A magnifying glass" at bounding box center [71, 22] width 23 height 26
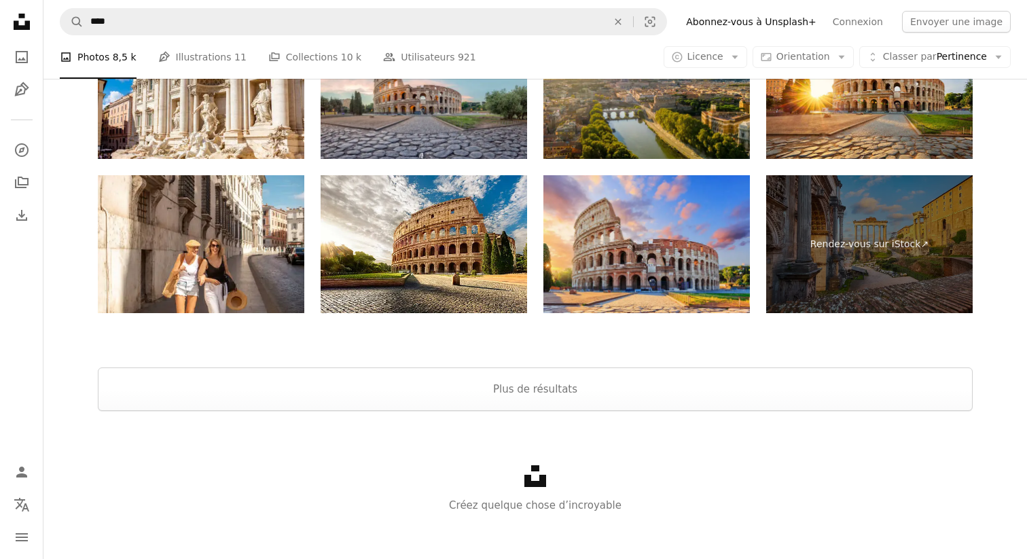
scroll to position [2498, 0]
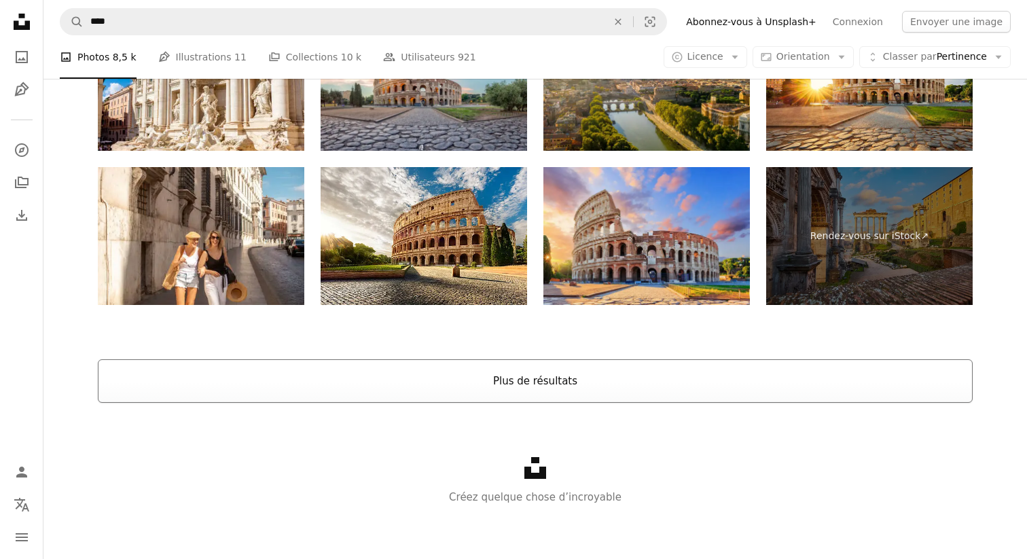
click at [513, 391] on button "Plus de résultats" at bounding box center [535, 380] width 875 height 43
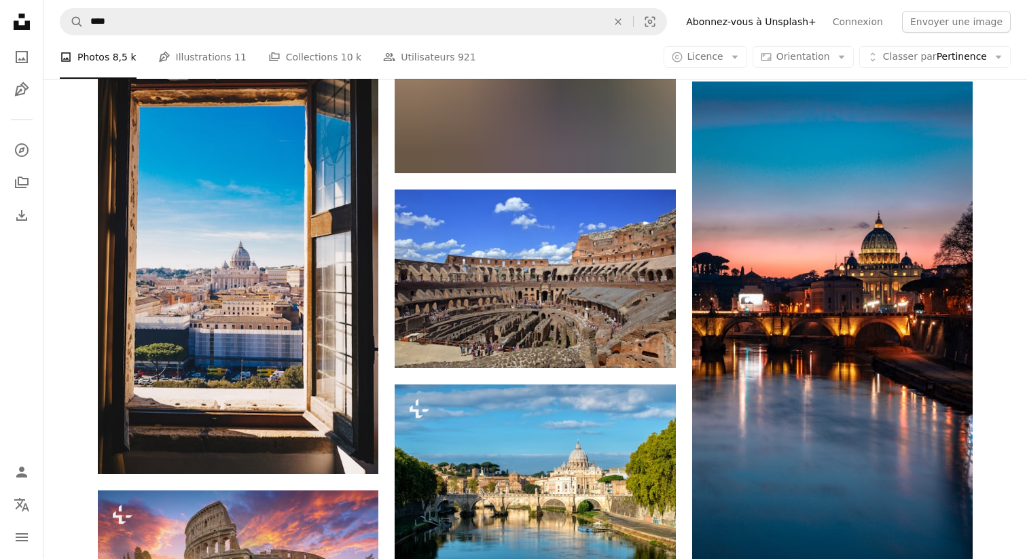
scroll to position [5472, 0]
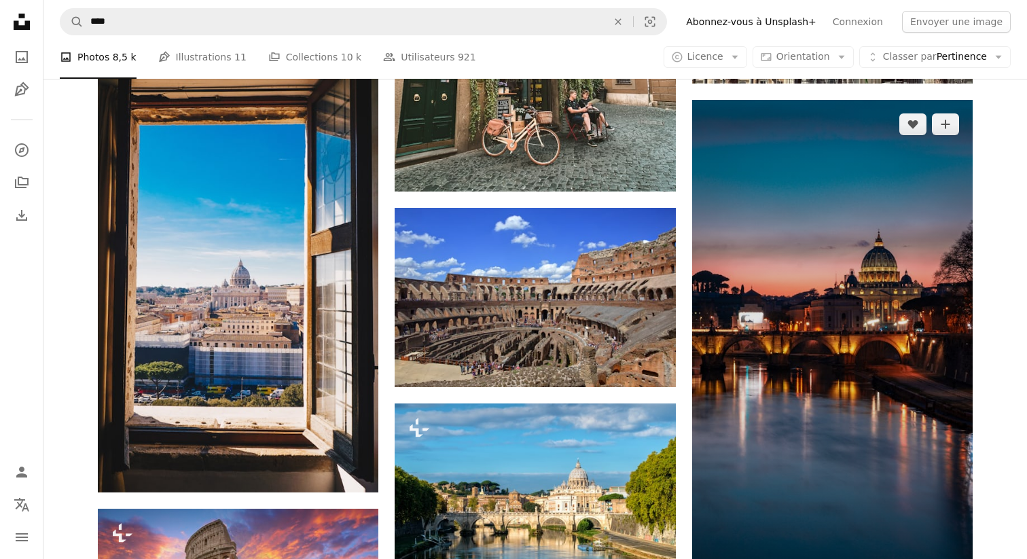
click at [783, 295] on img at bounding box center [832, 349] width 281 height 499
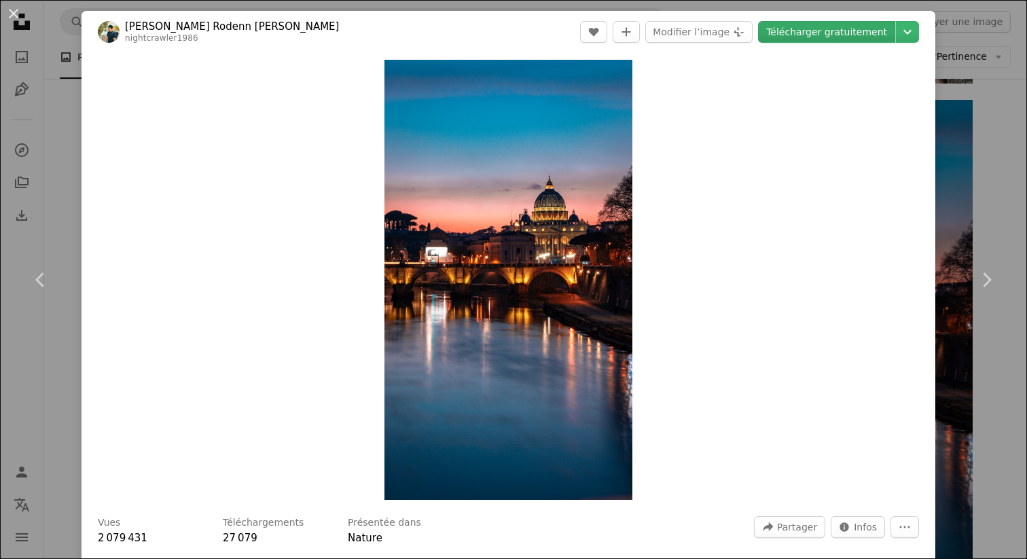
click at [831, 36] on link "Télécharger gratuitement" at bounding box center [826, 32] width 137 height 22
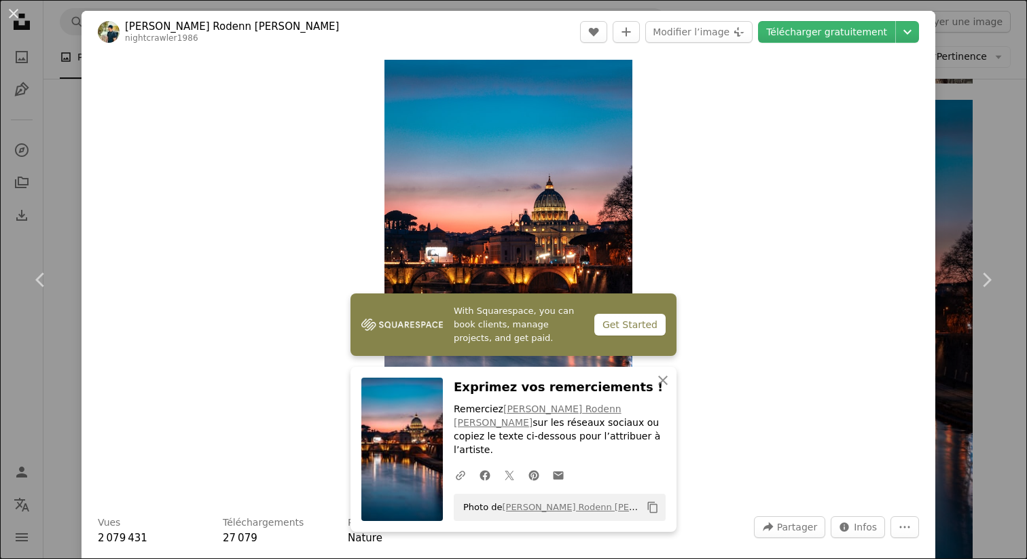
click at [815, 330] on div "Zoom in" at bounding box center [509, 280] width 854 height 454
click at [813, 356] on div "Zoom in" at bounding box center [509, 280] width 854 height 454
click at [1025, 192] on div "An X shape Chevron left Chevron right With Squarespace, you can book clients, m…" at bounding box center [513, 279] width 1027 height 559
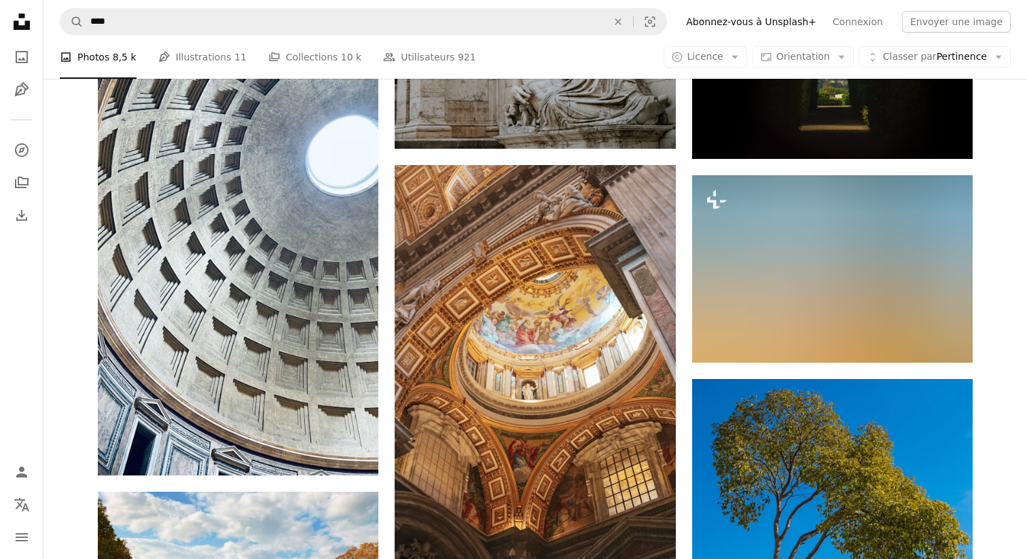
scroll to position [11040, 0]
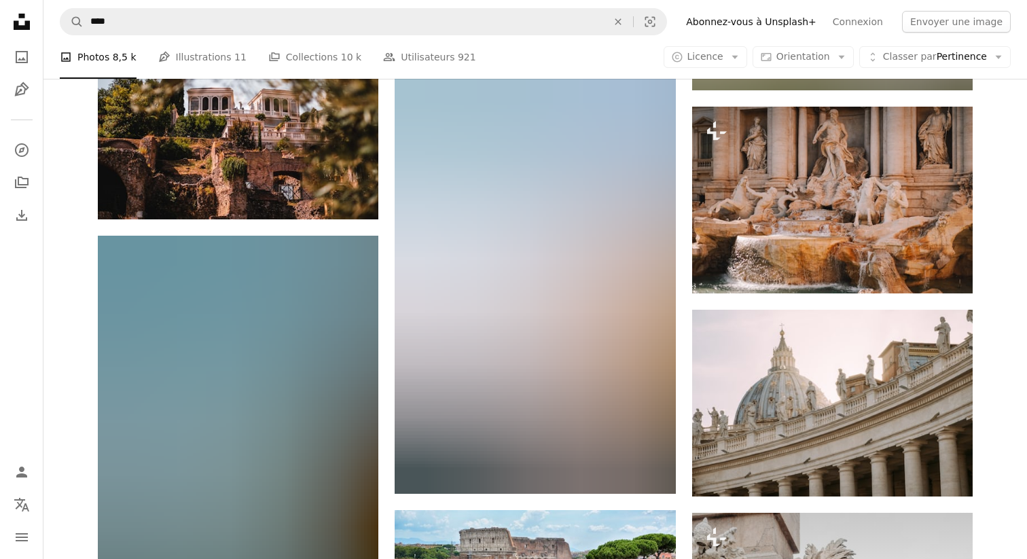
scroll to position [12423, 0]
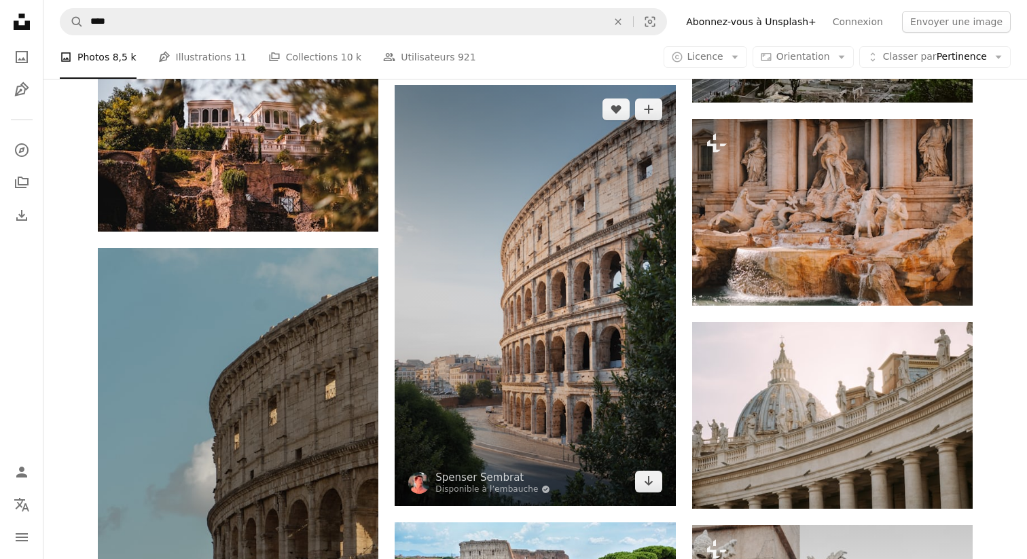
click at [539, 261] on img at bounding box center [535, 295] width 281 height 421
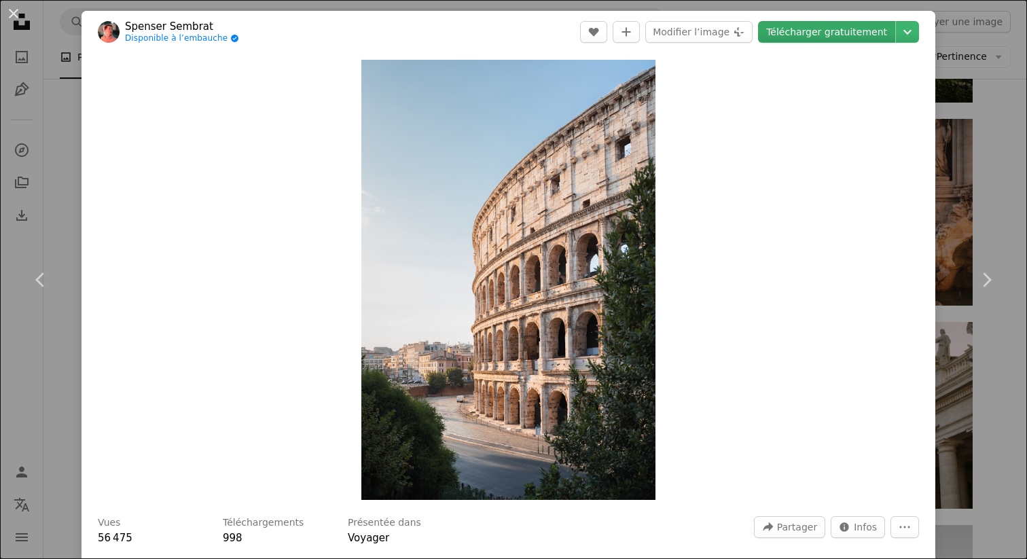
click at [832, 34] on link "Télécharger gratuitement" at bounding box center [826, 32] width 137 height 22
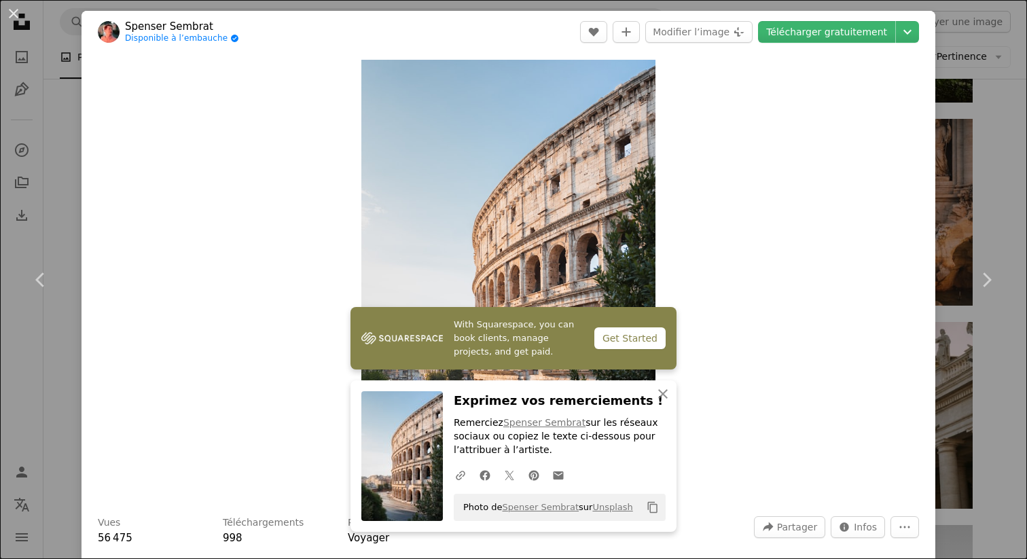
click at [981, 122] on div "An X shape Chevron left Chevron right With Squarespace, you can book clients, m…" at bounding box center [513, 279] width 1027 height 559
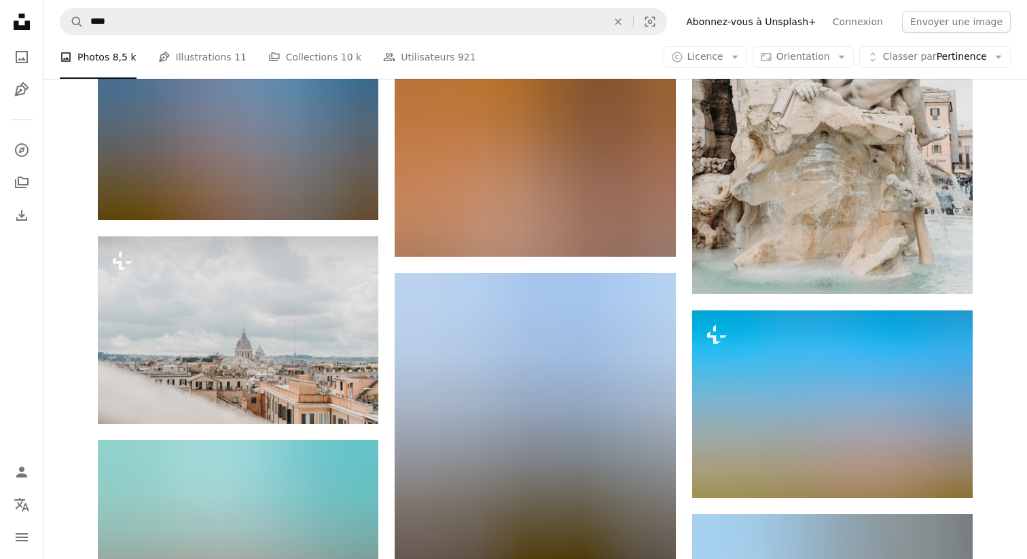
scroll to position [13038, 0]
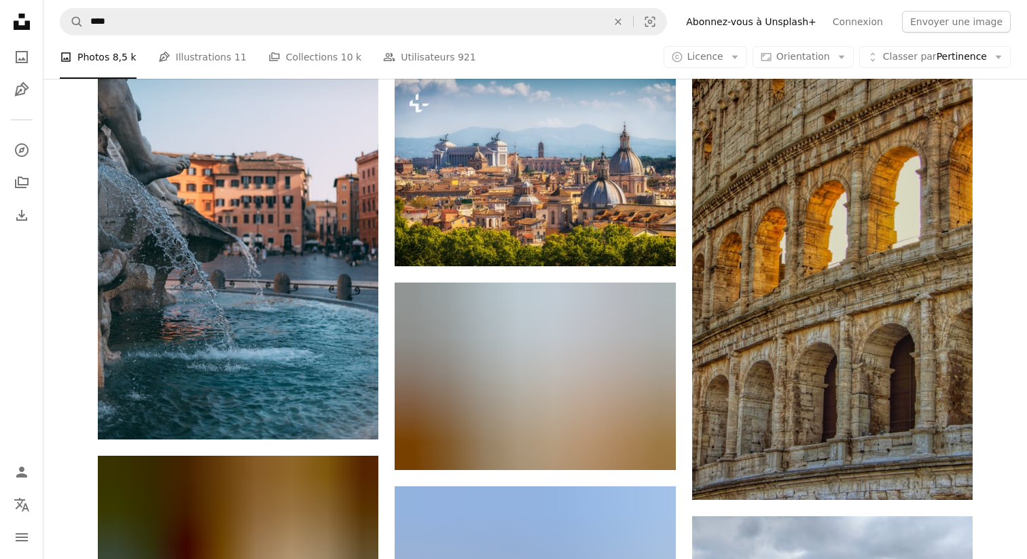
scroll to position [17885, 0]
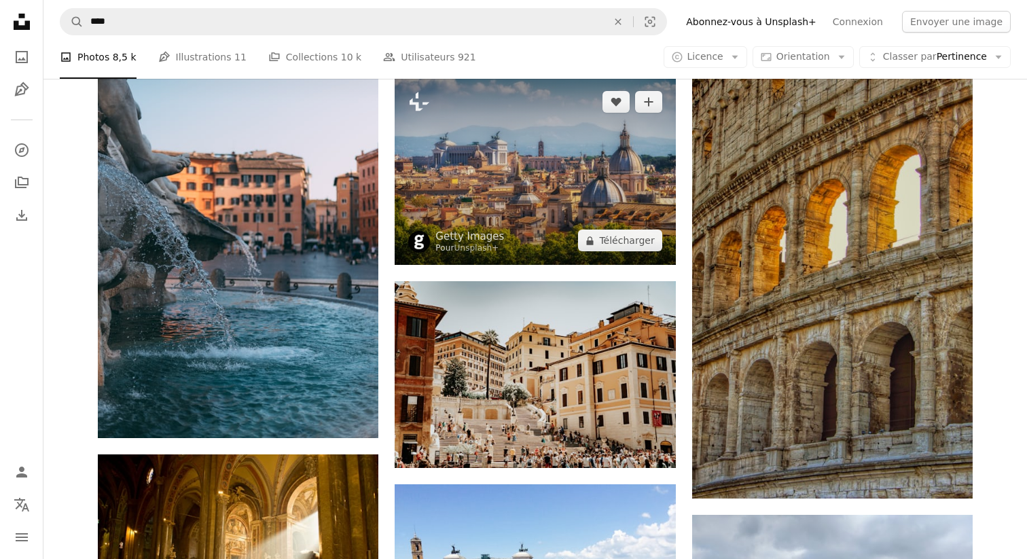
click at [567, 177] on img at bounding box center [535, 171] width 281 height 188
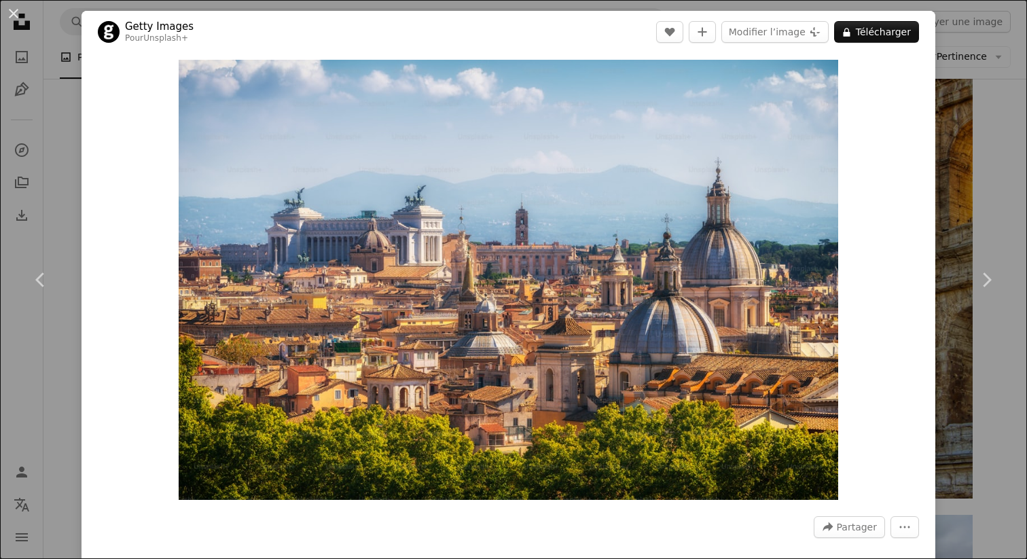
click at [999, 150] on div "An X shape Chevron left Chevron right Getty Images Pour Unsplash+ A heart A plu…" at bounding box center [513, 279] width 1027 height 559
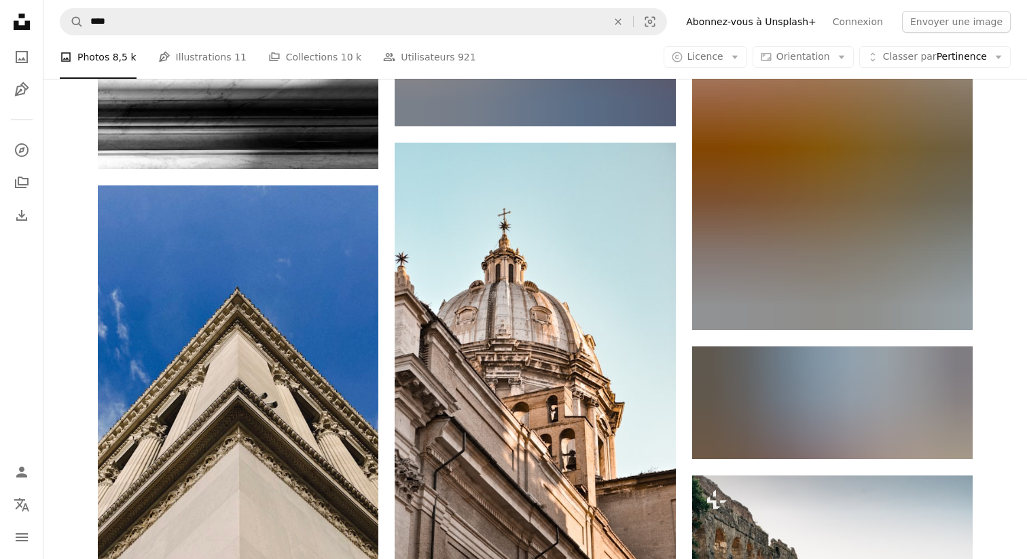
scroll to position [19705, 0]
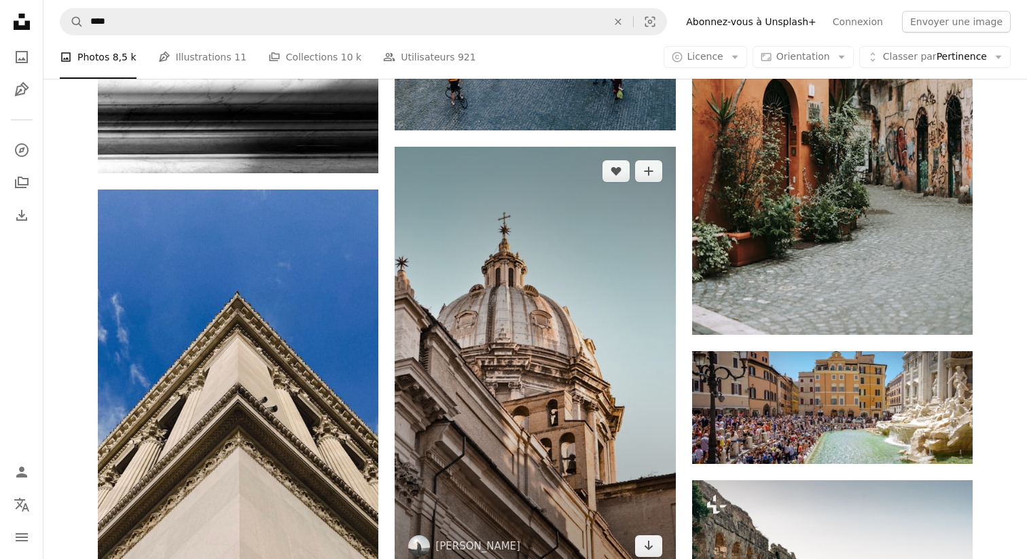
click at [572, 309] on img at bounding box center [535, 359] width 281 height 424
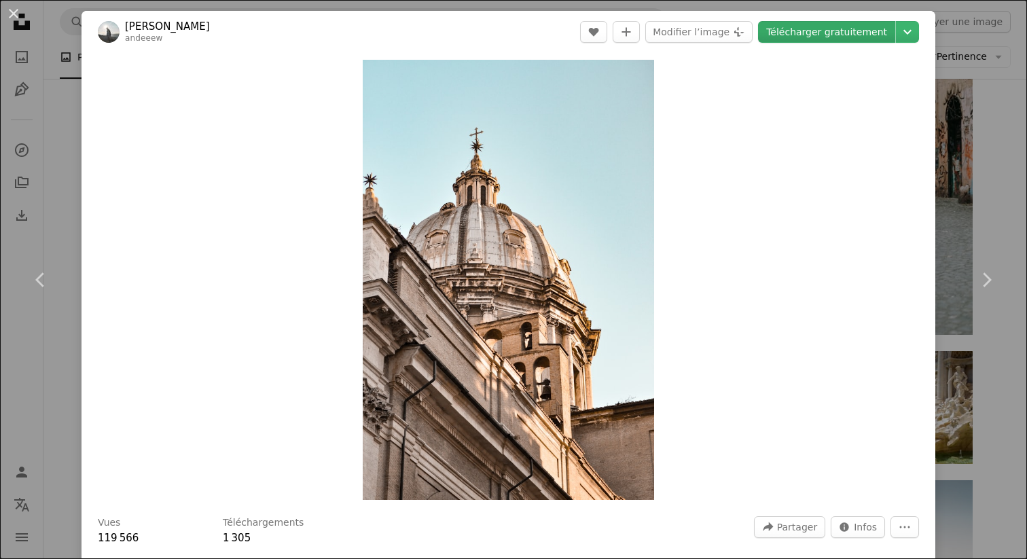
click at [843, 31] on link "Télécharger gratuitement" at bounding box center [826, 32] width 137 height 22
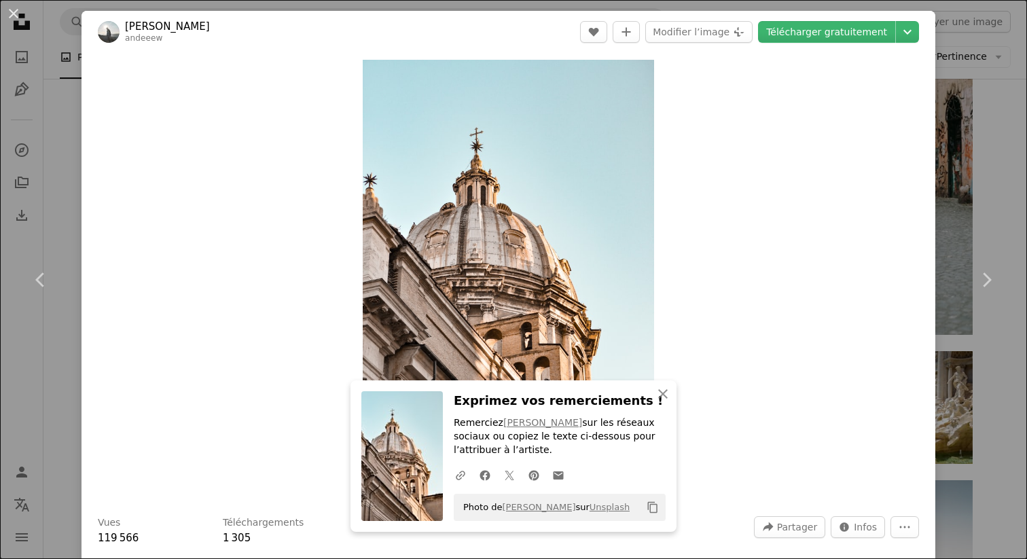
click at [756, 369] on div "Zoom in" at bounding box center [509, 280] width 854 height 454
click at [991, 109] on div "An X shape Chevron left Chevron right An X shape Fermer Exprimez vos remercieme…" at bounding box center [513, 279] width 1027 height 559
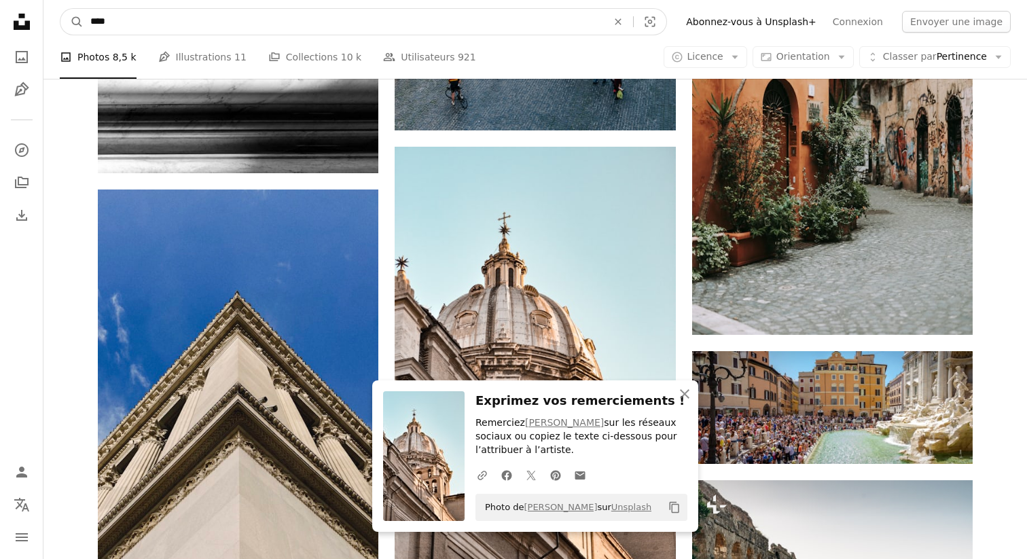
click at [126, 18] on input "****" at bounding box center [344, 22] width 520 height 26
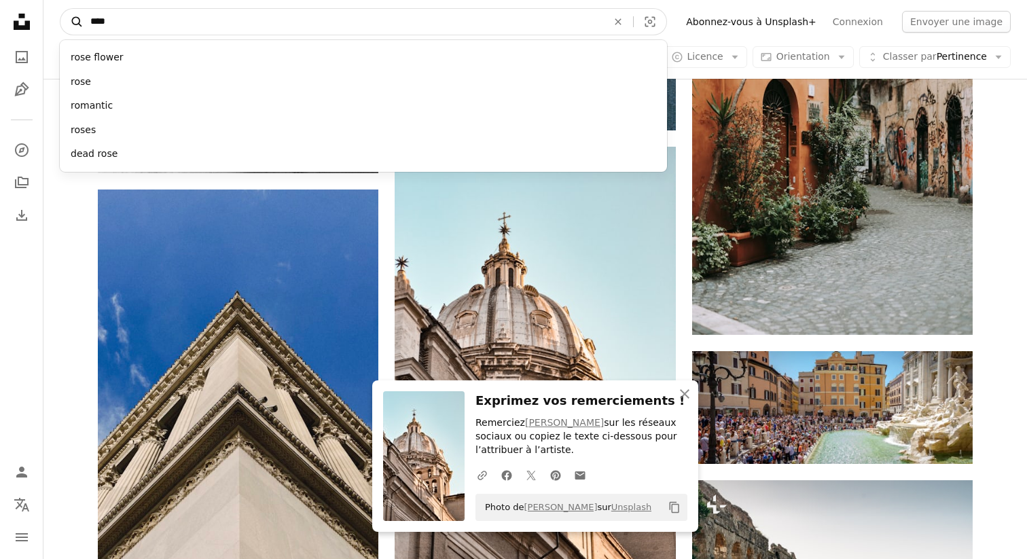
drag, startPoint x: 144, startPoint y: 18, endPoint x: 65, endPoint y: 18, distance: 78.8
click at [65, 18] on form "A magnifying glass **** rose flower rose romantic roses dead rose An X shape Vi…" at bounding box center [364, 21] width 608 height 27
type input "********"
click button "A magnifying glass" at bounding box center [71, 22] width 23 height 26
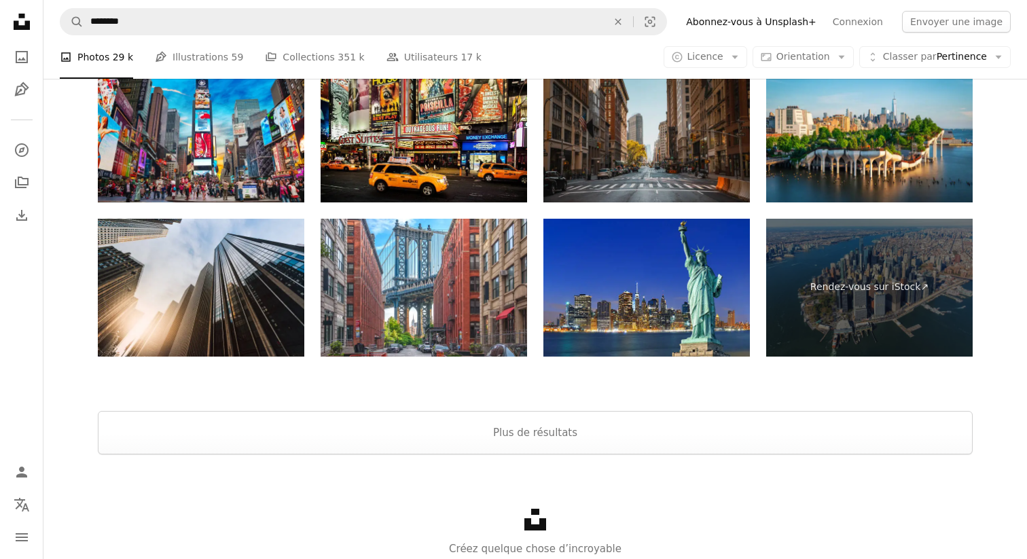
scroll to position [2695, 0]
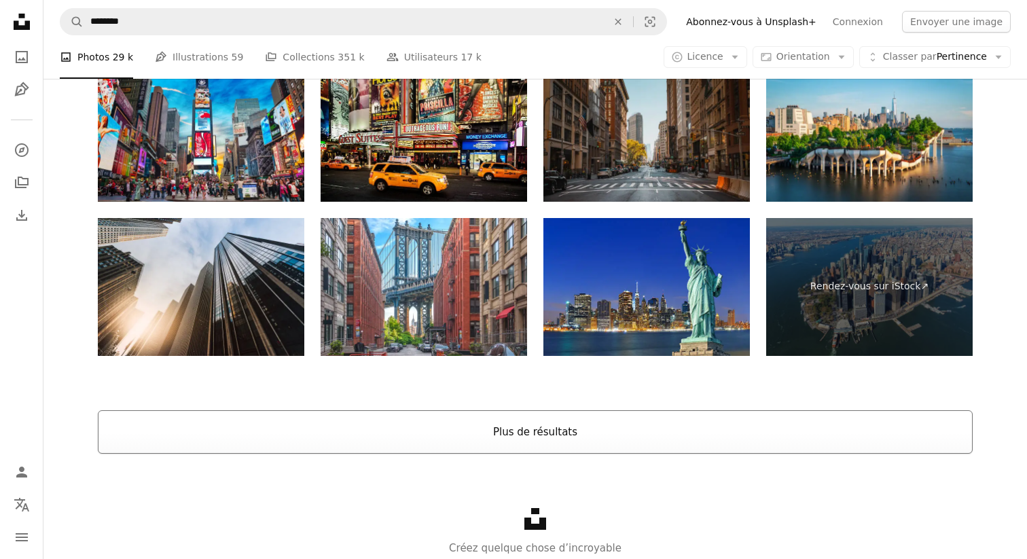
click at [538, 438] on button "Plus de résultats" at bounding box center [535, 431] width 875 height 43
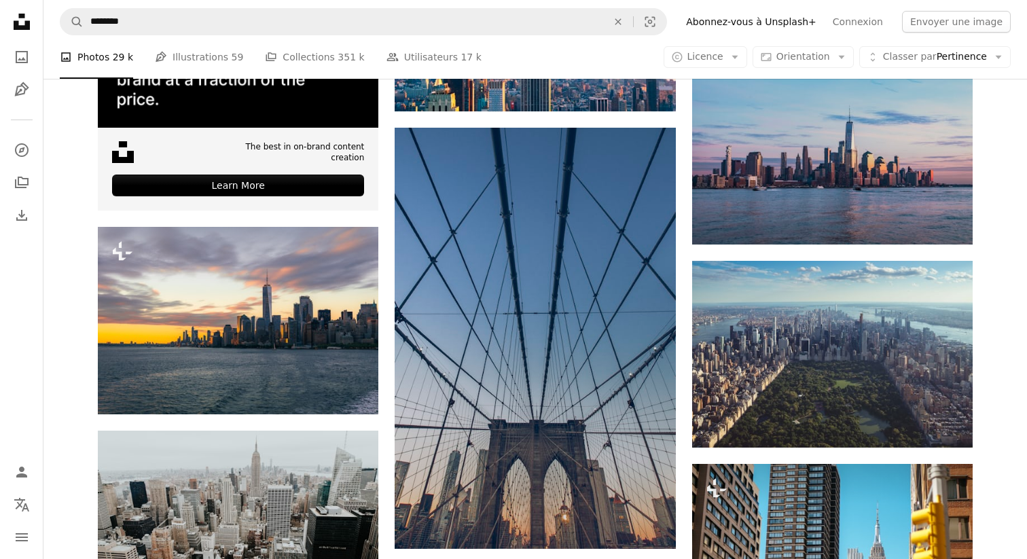
scroll to position [3492, 0]
